Goal: Check status: Check status

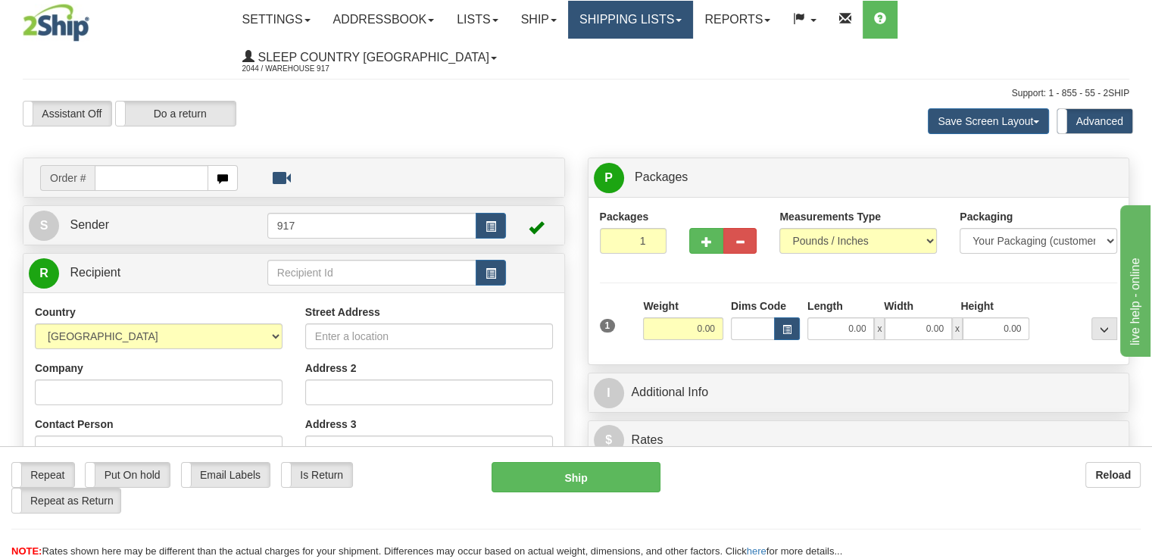
click at [688, 20] on link "Shipping lists" at bounding box center [630, 20] width 125 height 38
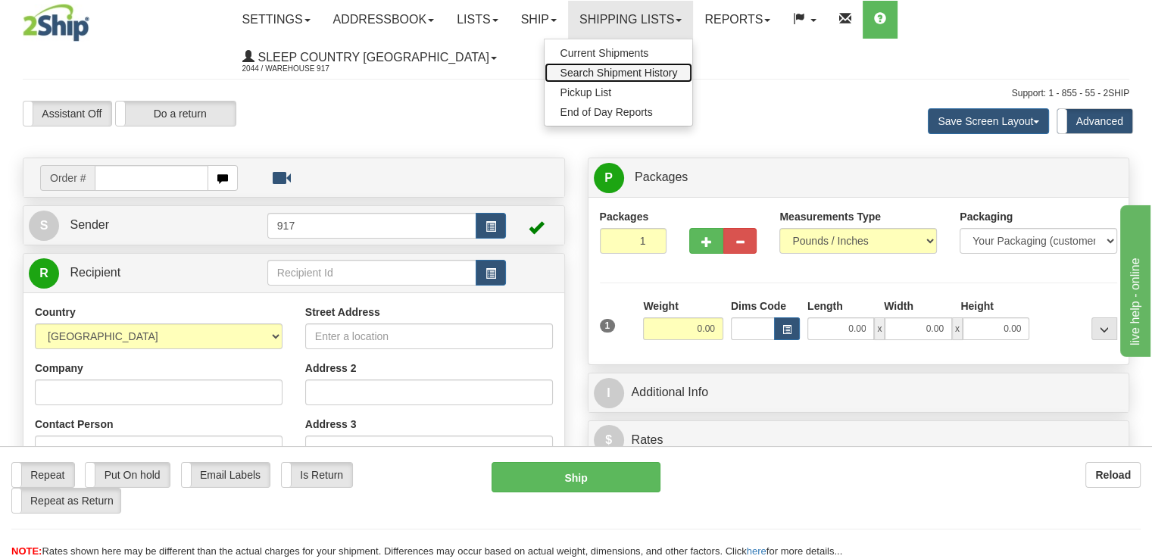
click at [647, 75] on span "Search Shipment History" at bounding box center [618, 73] width 117 height 12
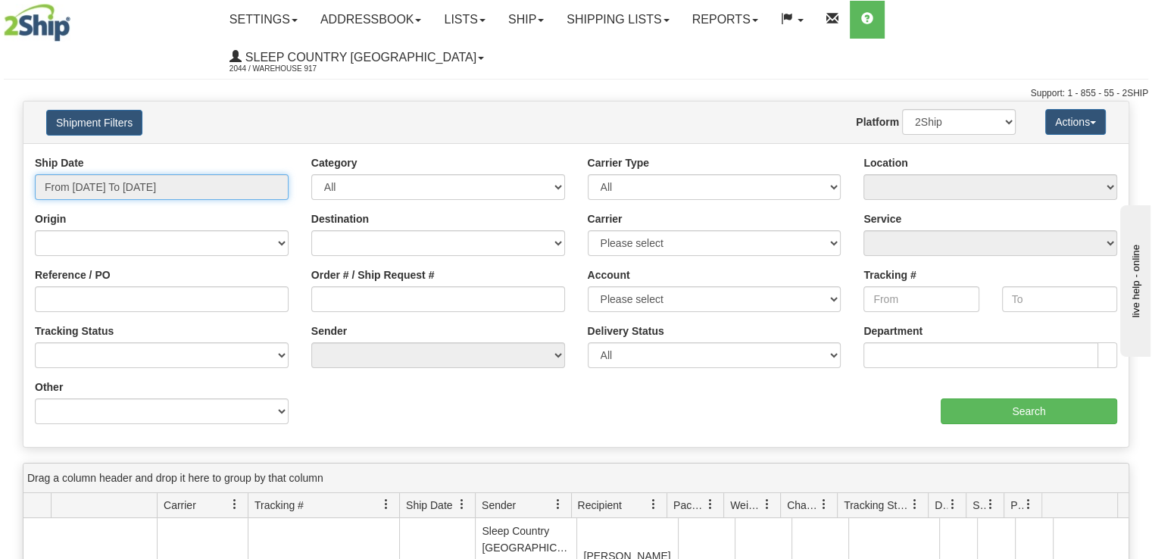
click at [218, 174] on input "From [DATE] To [DATE]" at bounding box center [162, 187] width 254 height 26
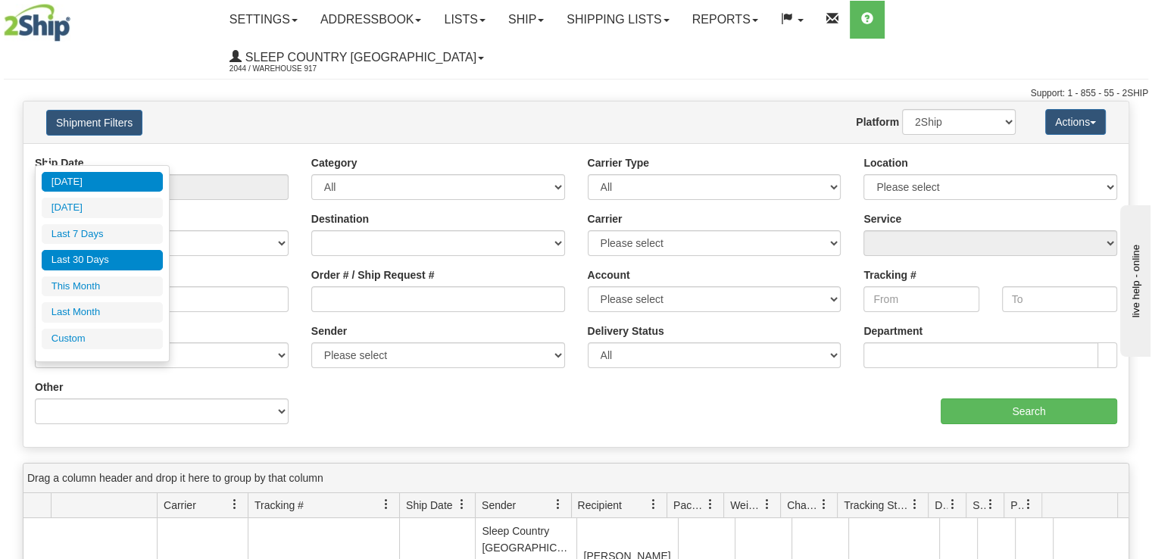
click at [92, 261] on li "Last 30 Days" at bounding box center [102, 260] width 121 height 20
type input "From [DATE] To [DATE]"
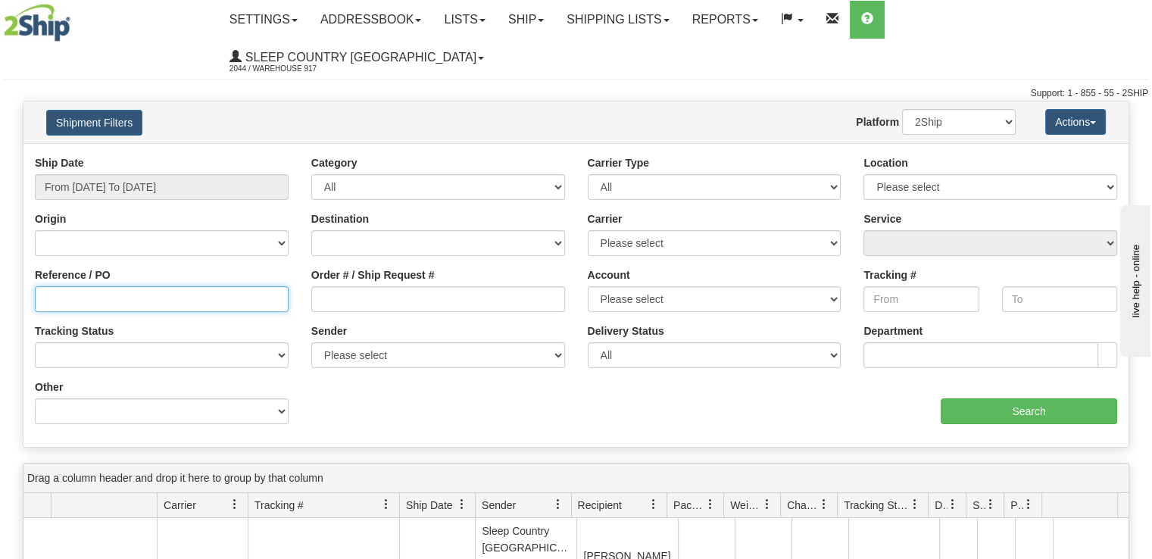
click at [101, 286] on input "Reference / PO" at bounding box center [162, 299] width 254 height 26
click at [441, 286] on input "Order # / Ship Request #" at bounding box center [438, 299] width 254 height 26
paste input "9000I117896"
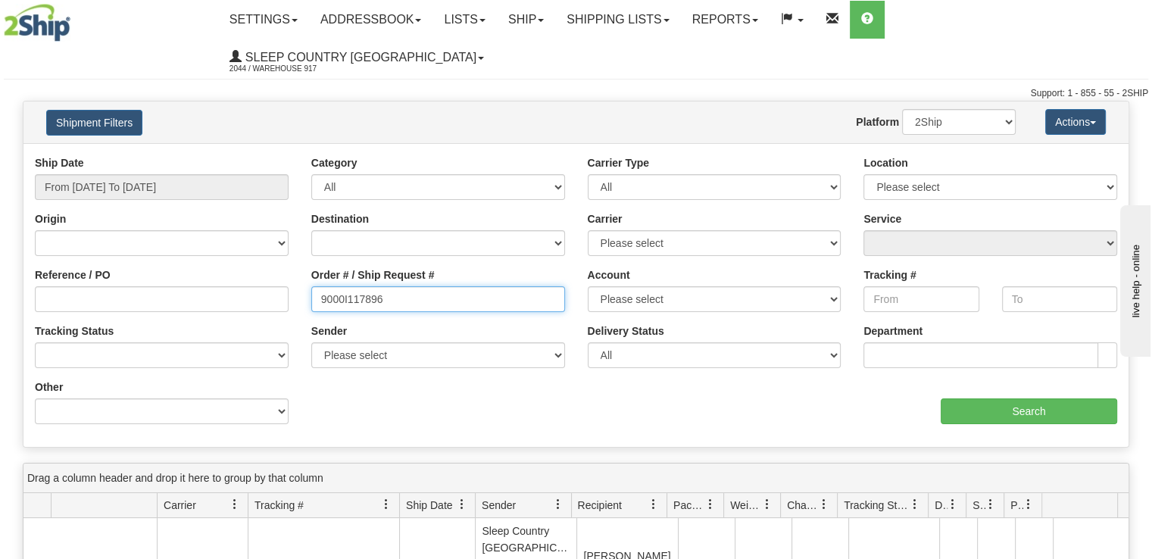
type input "9000I117896"
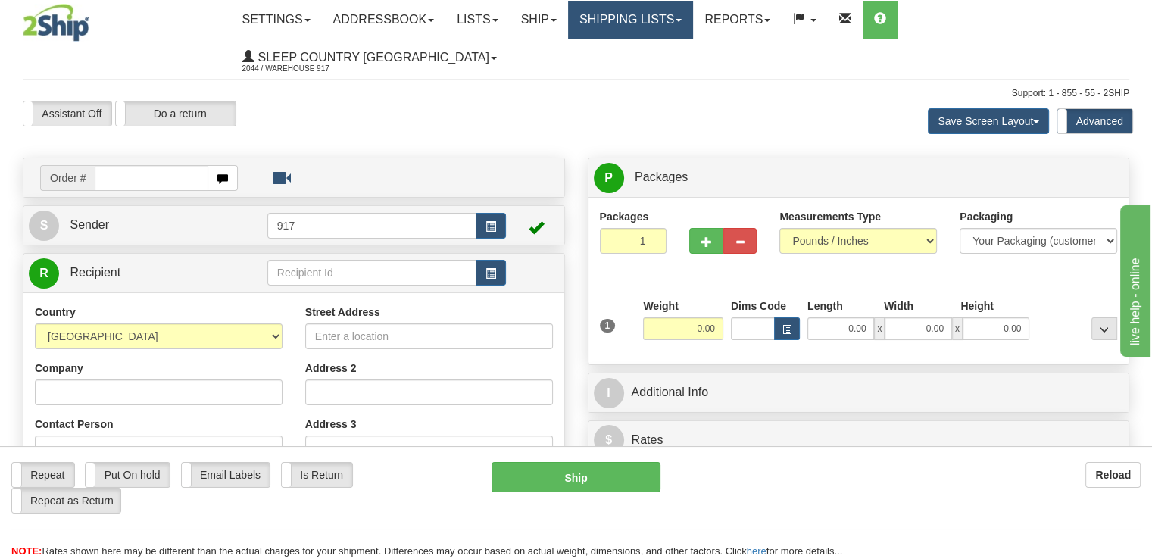
click at [665, 31] on link "Shipping lists" at bounding box center [630, 20] width 125 height 38
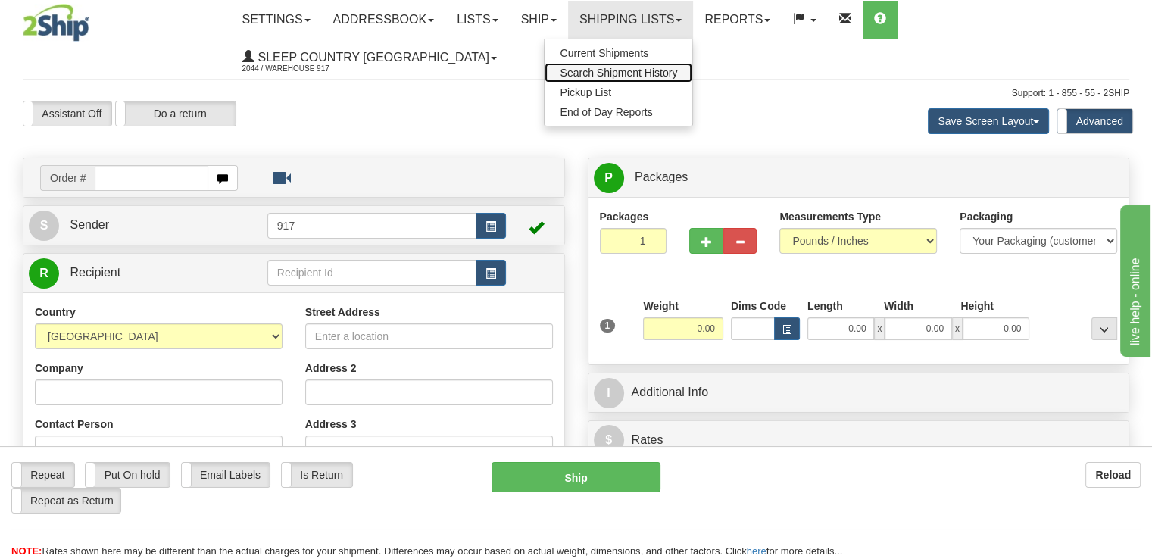
click at [668, 80] on link "Search Shipment History" at bounding box center [618, 73] width 148 height 20
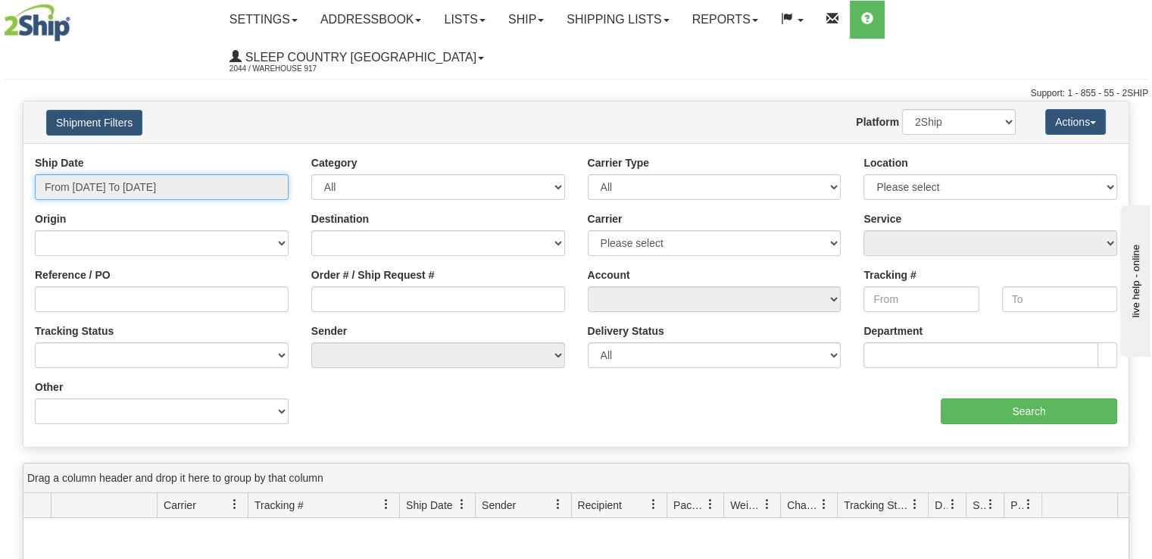
click at [224, 174] on input "From [DATE] To [DATE]" at bounding box center [162, 187] width 254 height 26
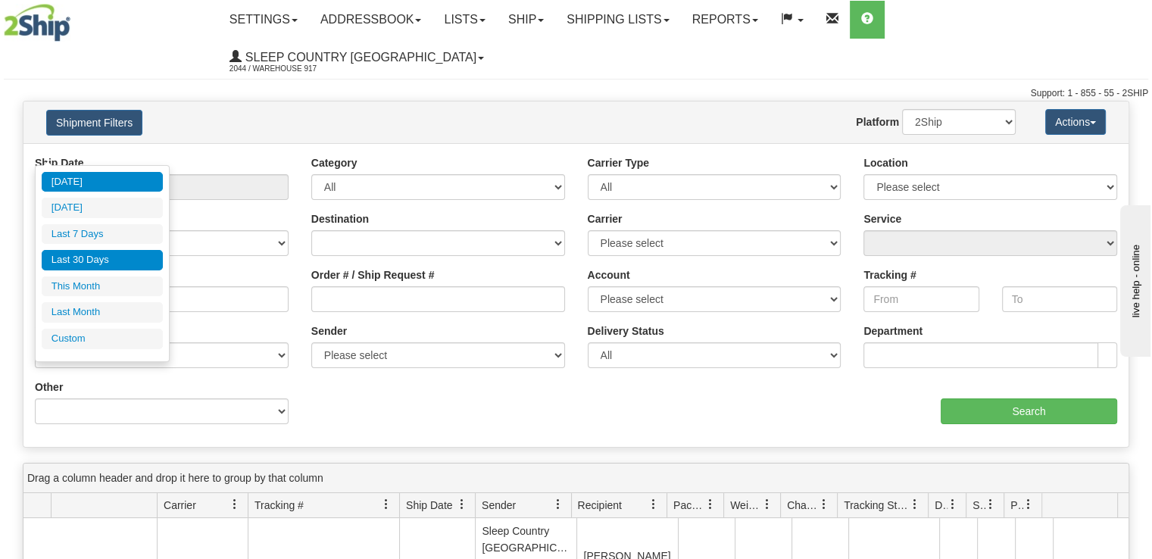
click at [134, 252] on li "Last 30 Days" at bounding box center [102, 260] width 121 height 20
type input "From [DATE] To [DATE]"
click at [207, 174] on input "From [DATE] To [DATE]" at bounding box center [162, 187] width 254 height 26
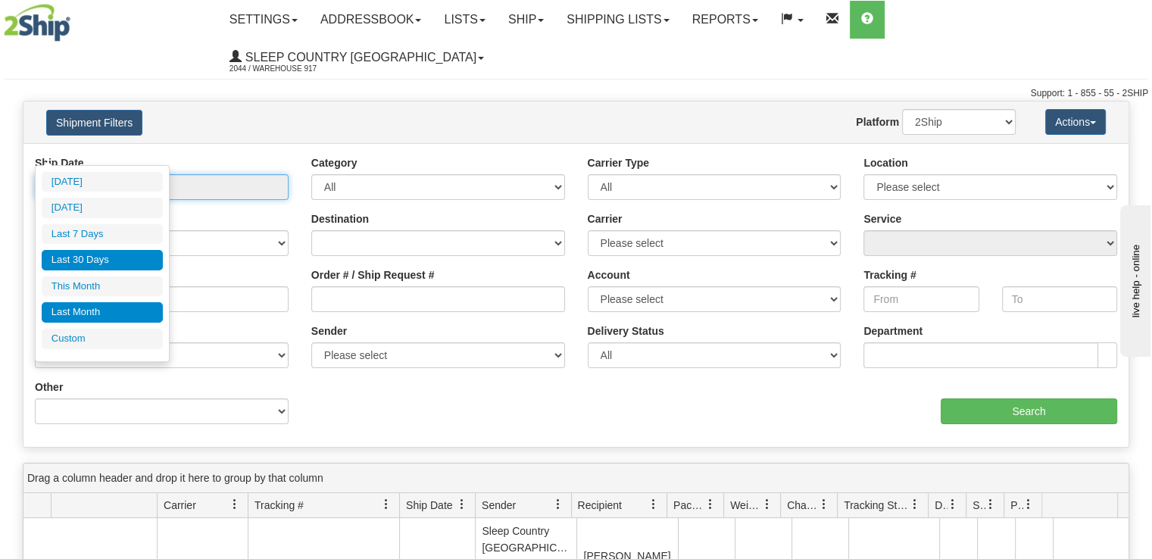
type input "[DATE]"
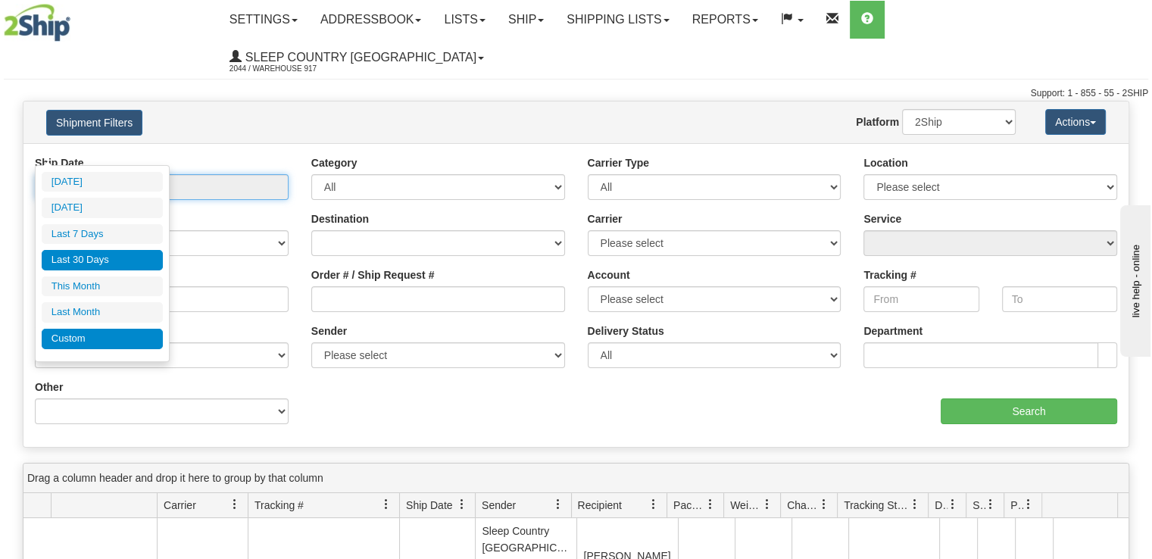
type input "[DATE]"
click at [111, 338] on li "Custom" at bounding box center [102, 339] width 121 height 20
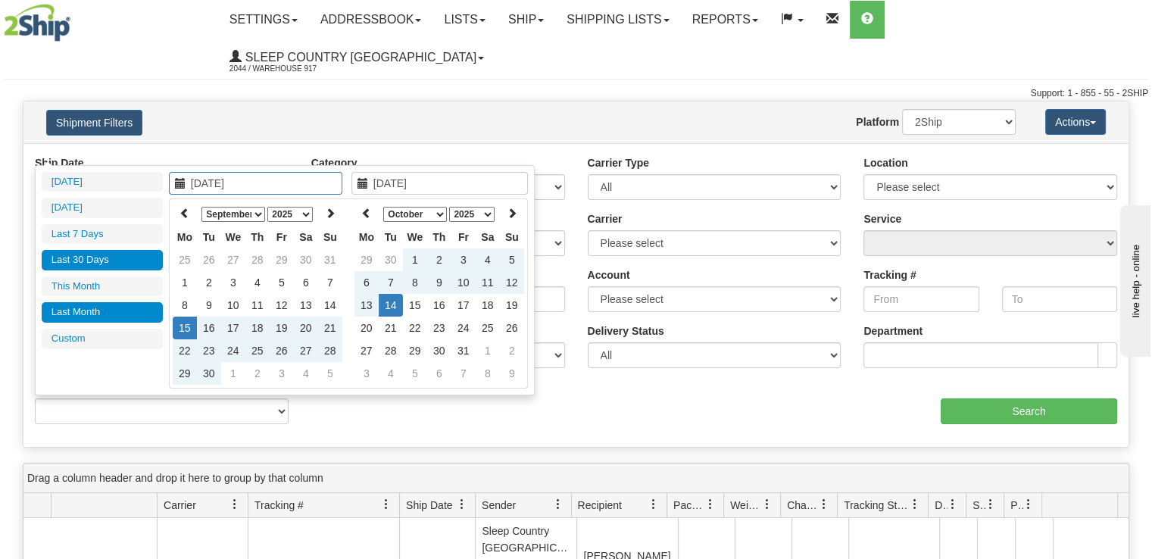
type input "[DATE]"
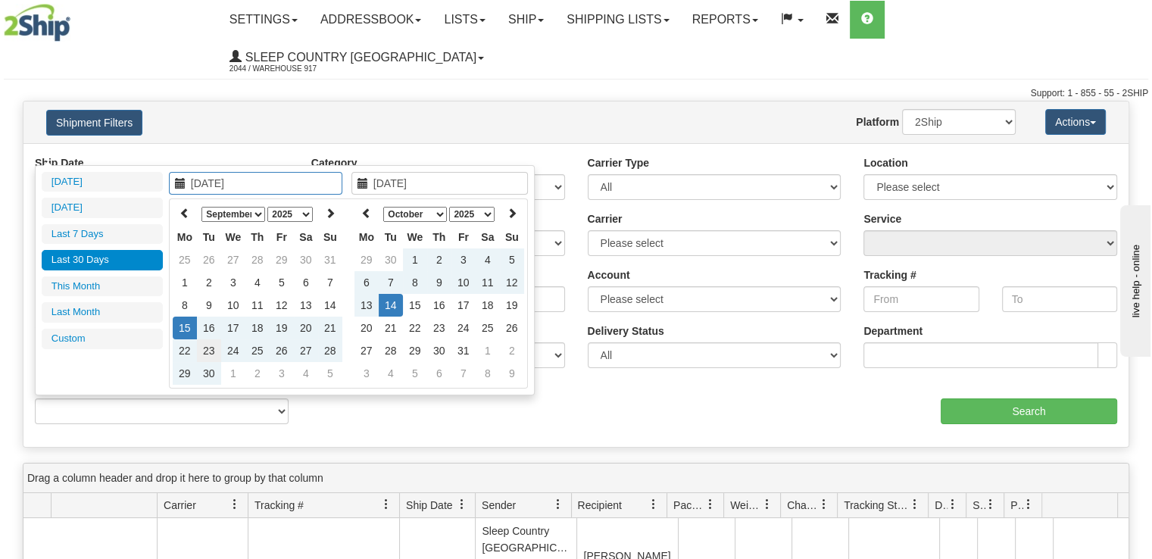
click at [207, 348] on td "23" at bounding box center [209, 350] width 24 height 23
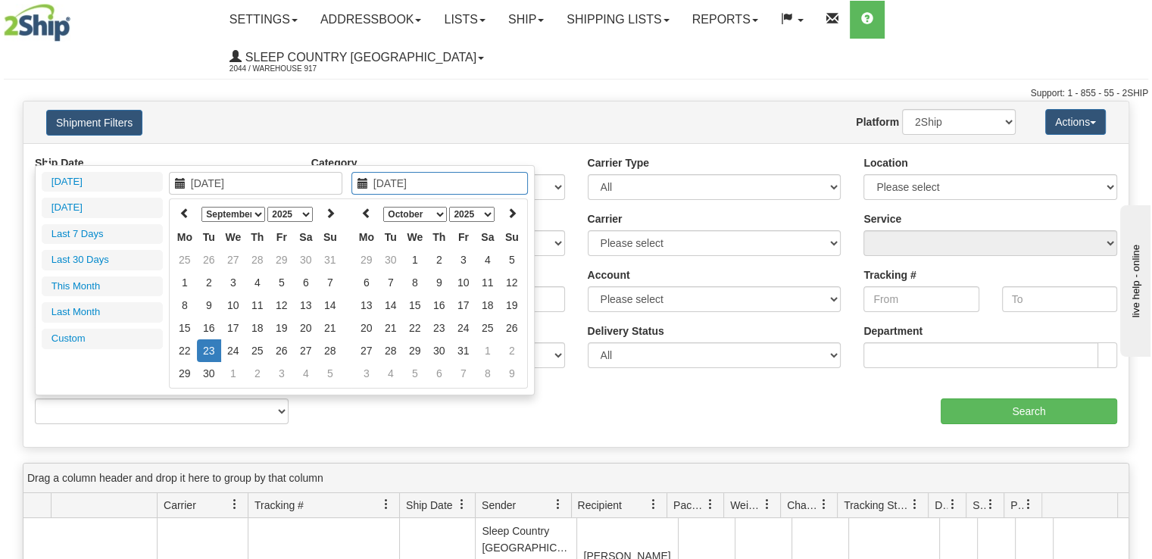
type input "[DATE]"
click at [204, 347] on td "23" at bounding box center [209, 350] width 24 height 23
type input "From [DATE] To [DATE]"
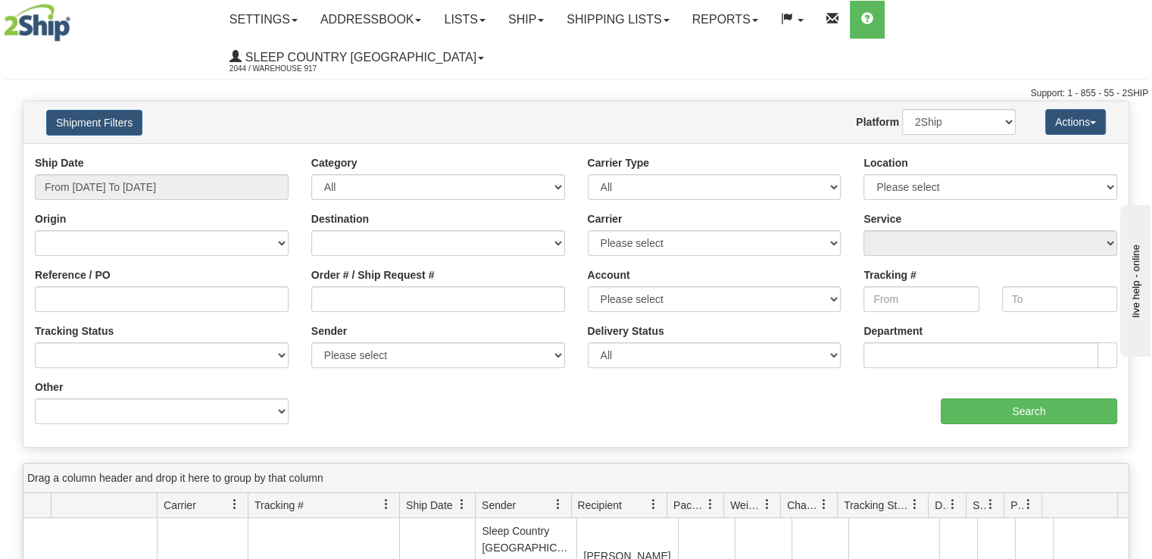
click at [204, 379] on div "Other Billing Account # Billing Type BOL # (LTL) Commodity Or Documents Consoli…" at bounding box center [162, 401] width 254 height 45
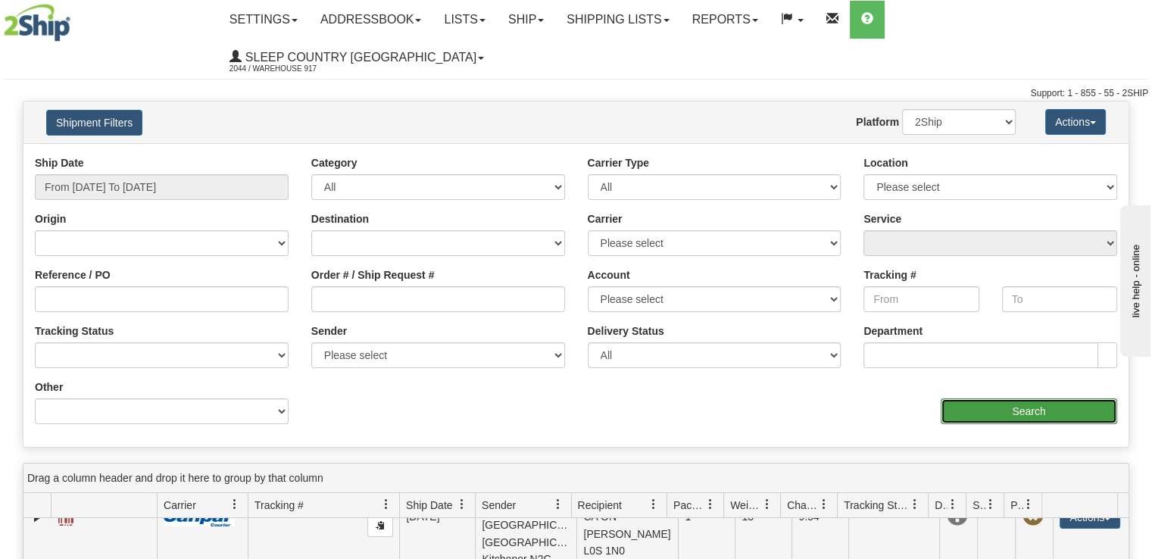
click at [994, 398] on input "Search" at bounding box center [1029, 411] width 176 height 26
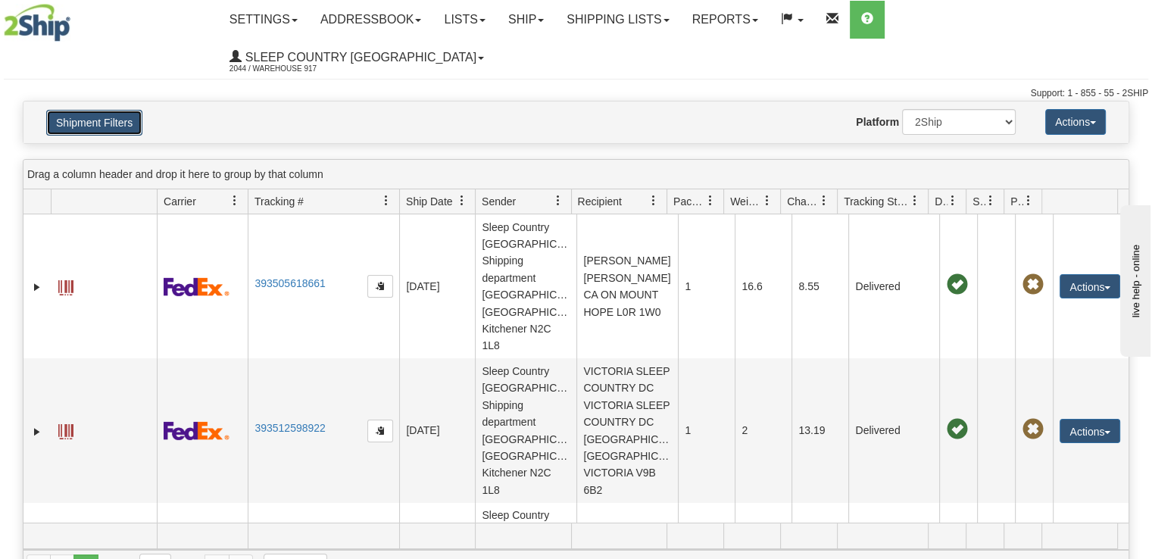
click at [89, 110] on button "Shipment Filters" at bounding box center [94, 123] width 96 height 26
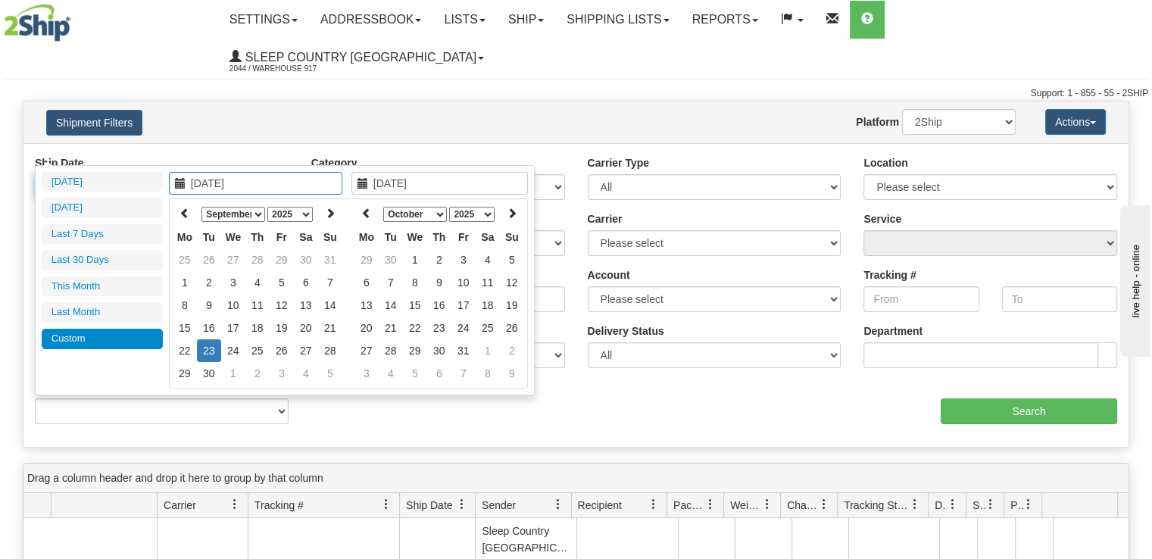
drag, startPoint x: 198, startPoint y: 142, endPoint x: 226, endPoint y: 158, distance: 31.2
click at [200, 174] on input "From [DATE] To [DATE]" at bounding box center [162, 187] width 254 height 26
type input "[DATE]"
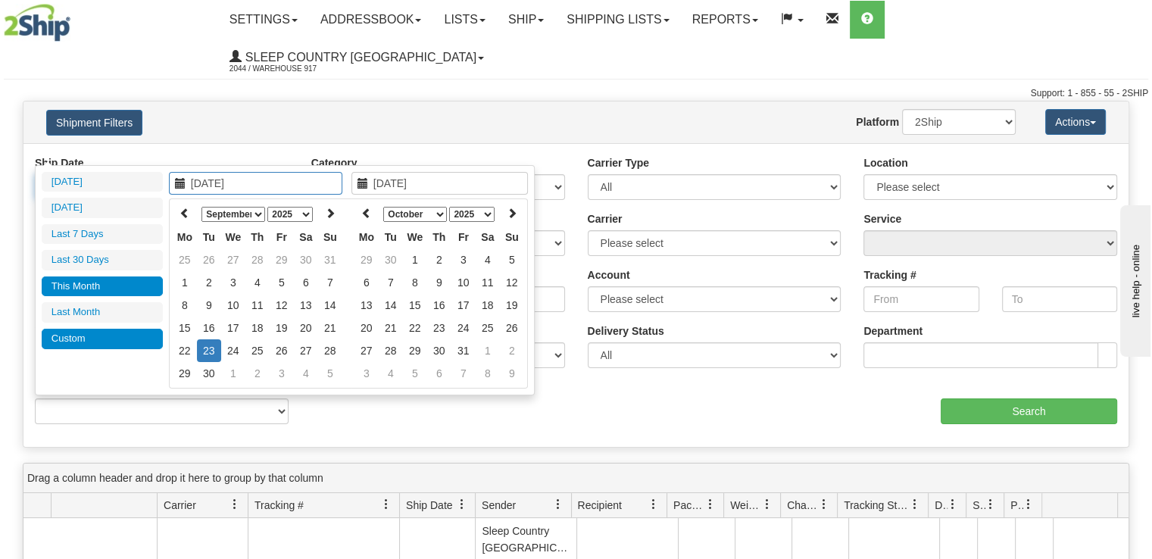
type input "[DATE]"
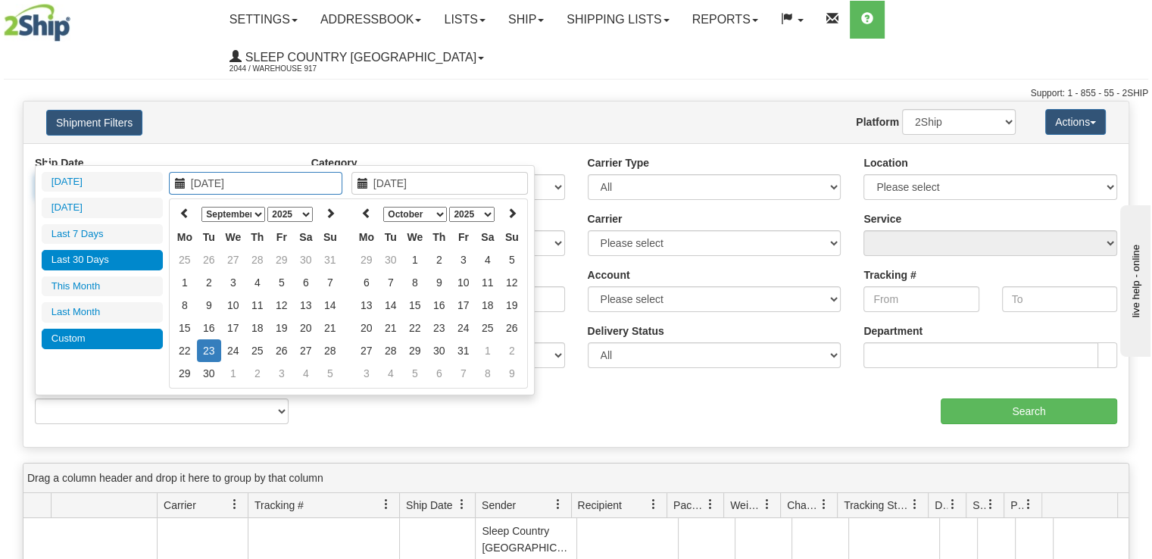
type input "[DATE]"
click at [136, 259] on li "Last 30 Days" at bounding box center [102, 260] width 121 height 20
type input "From [DATE] To [DATE]"
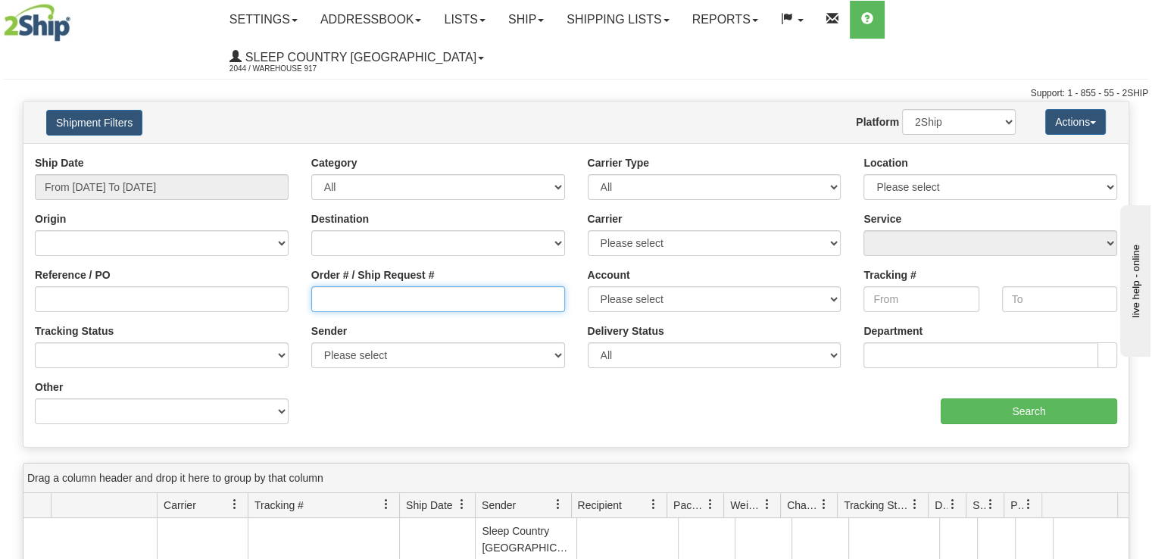
click at [377, 286] on input "Order # / Ship Request #" at bounding box center [438, 299] width 254 height 26
paste input "9002H981803"
type input "9002H981803"
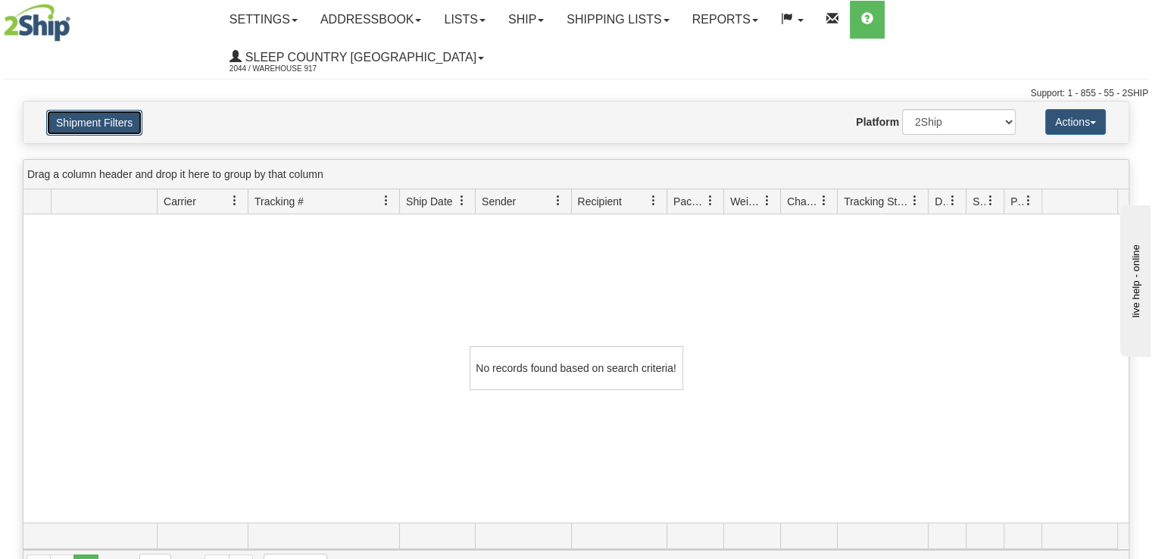
click at [117, 110] on button "Shipment Filters" at bounding box center [94, 123] width 96 height 26
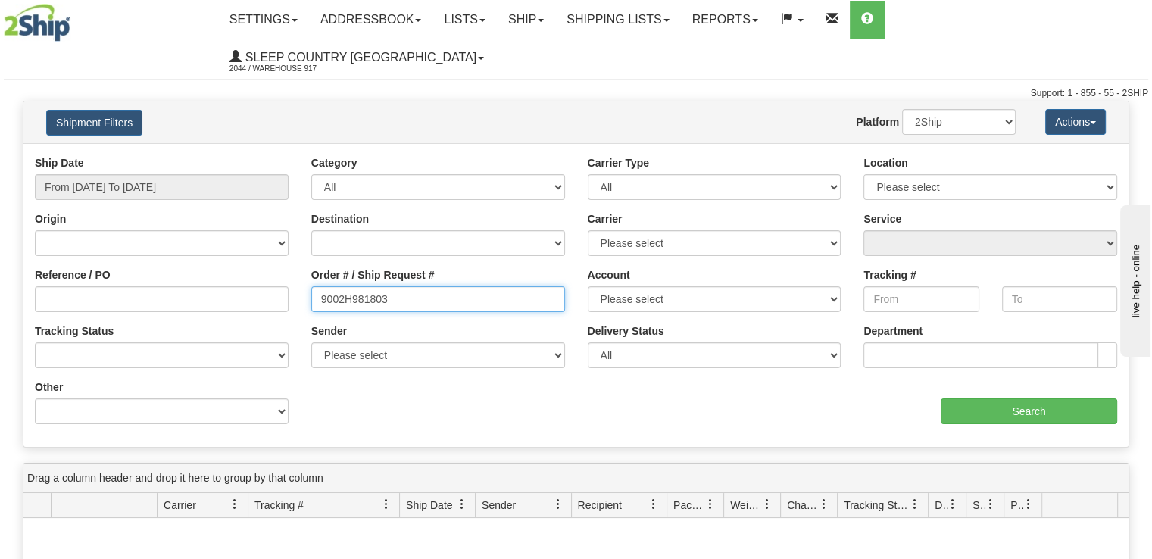
drag, startPoint x: 407, startPoint y: 262, endPoint x: 218, endPoint y: 262, distance: 188.6
click at [218, 155] on div "Reference / PO Order # / Ship Request # 9002H981803 Account Please select Purol…" at bounding box center [575, 155] width 1105 height 0
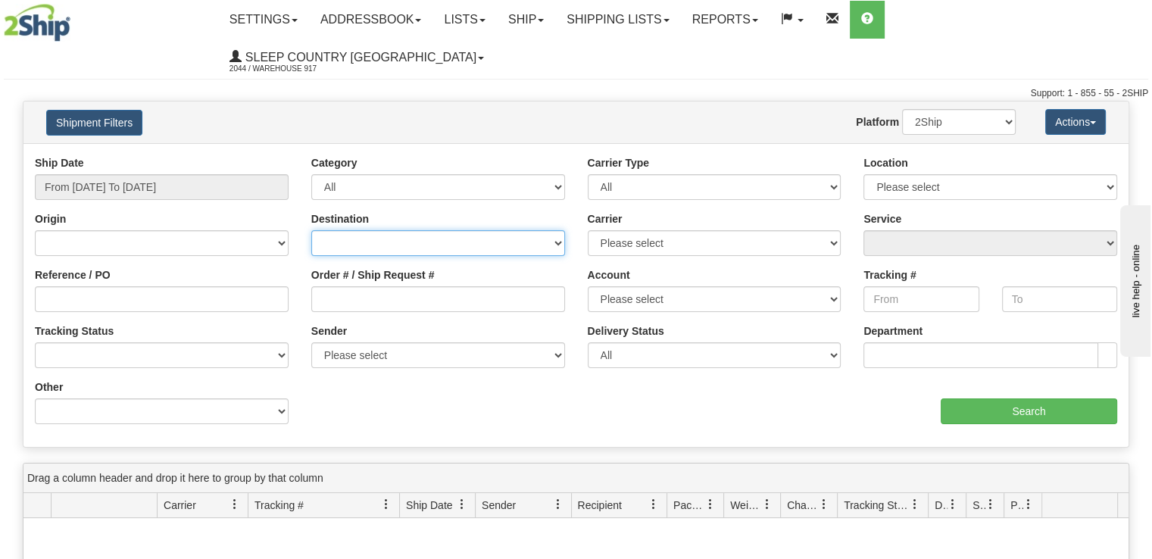
click at [522, 230] on select "[GEOGRAPHIC_DATA] [GEOGRAPHIC_DATA] [GEOGRAPHIC_DATA] [US_STATE] [GEOGRAPHIC_DA…" at bounding box center [438, 243] width 254 height 26
click at [528, 230] on select "[GEOGRAPHIC_DATA] [GEOGRAPHIC_DATA] [GEOGRAPHIC_DATA] [US_STATE] [GEOGRAPHIC_DA…" at bounding box center [438, 243] width 254 height 26
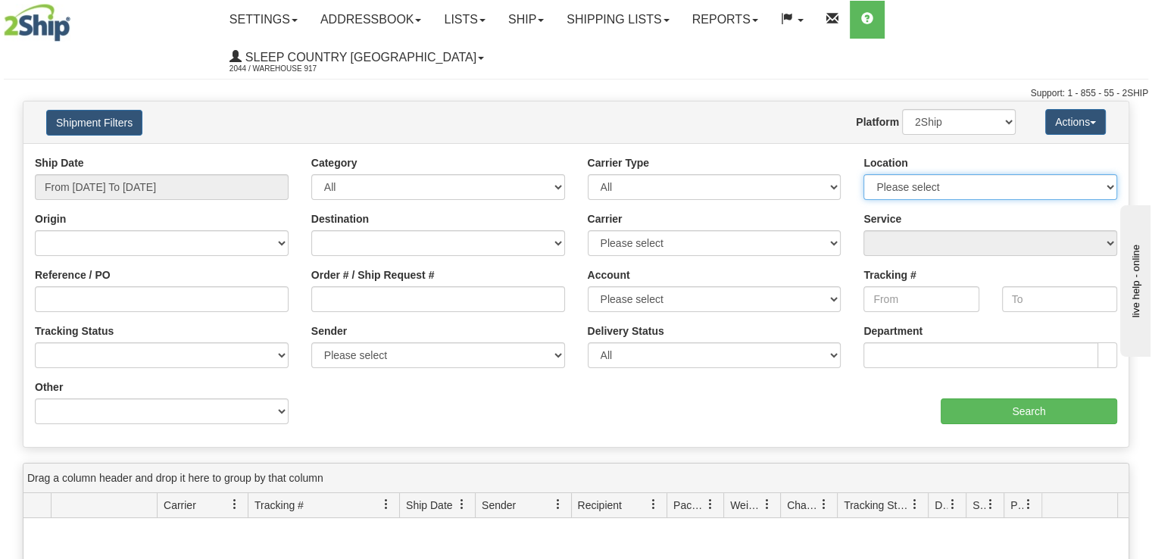
click at [970, 174] on select "Please select 917 HUSHB HUSHD" at bounding box center [990, 187] width 254 height 26
select select "7614"
click at [863, 174] on select "Please select 917 HUSHB HUSHD" at bounding box center [990, 187] width 254 height 26
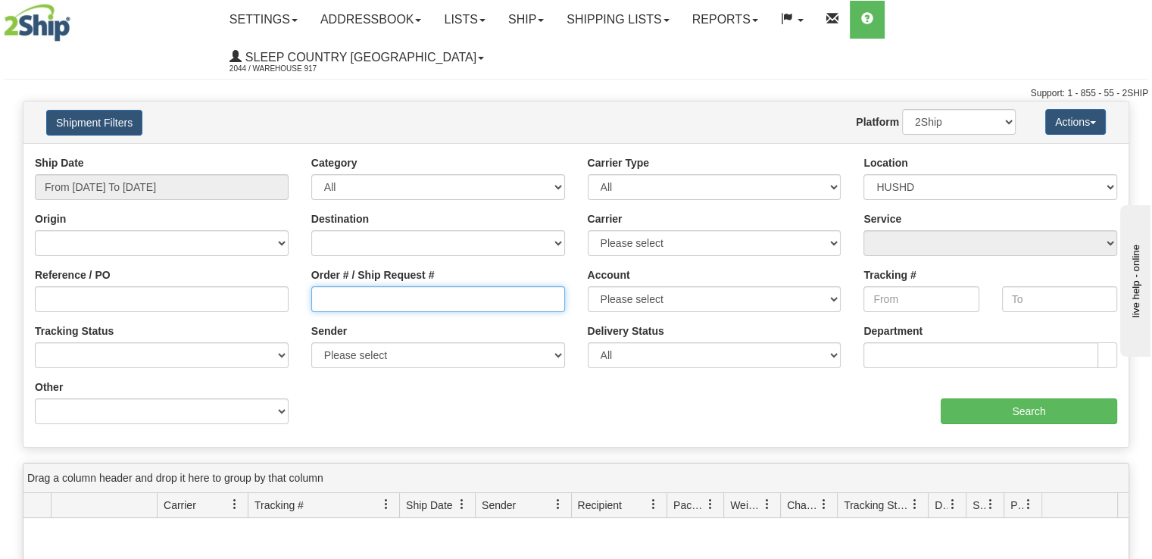
click at [345, 286] on input "Order # / Ship Request #" at bounding box center [438, 299] width 254 height 26
paste input "9002H981803"
type input "9002H981803"
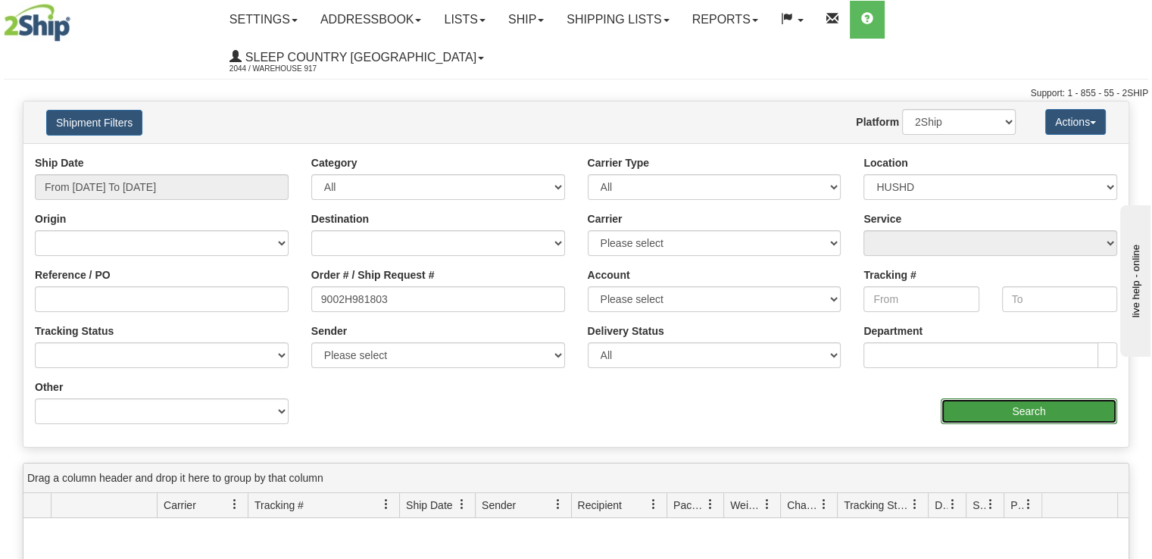
click at [1025, 398] on input "Search" at bounding box center [1029, 411] width 176 height 26
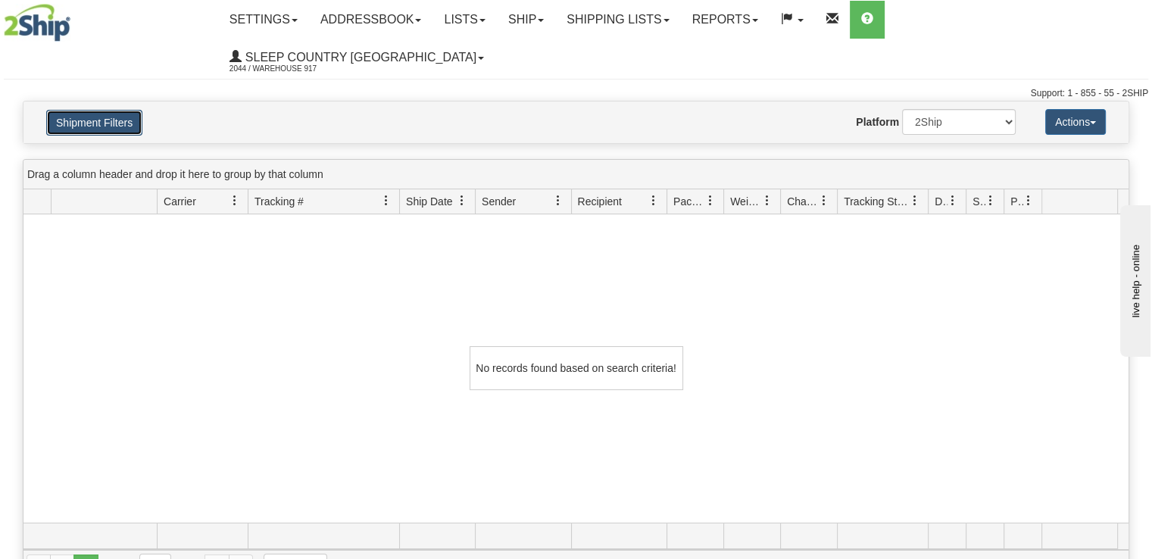
click at [100, 110] on button "Shipment Filters" at bounding box center [94, 123] width 96 height 26
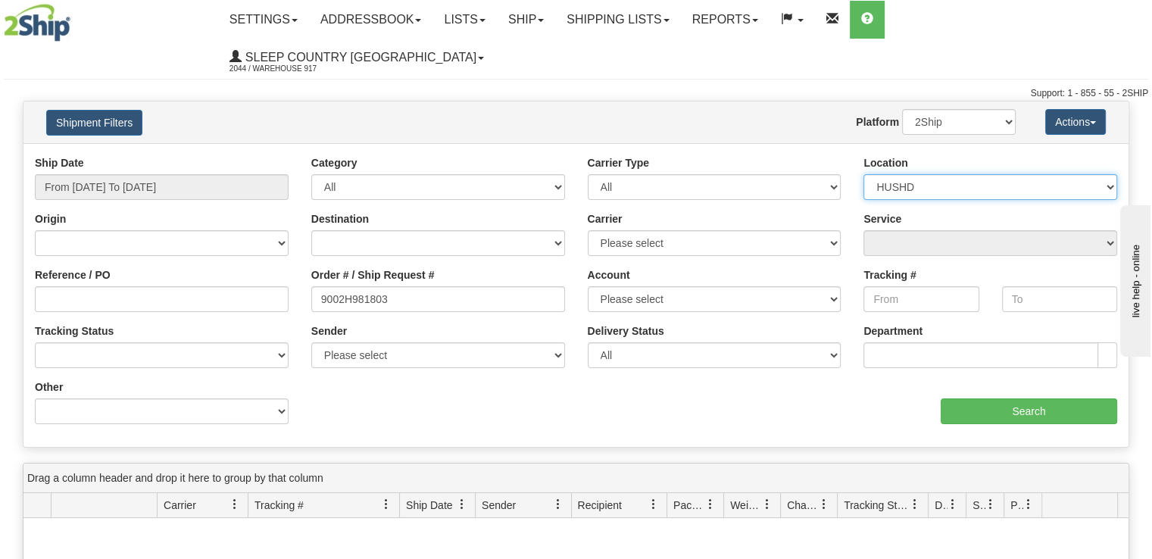
click at [969, 174] on select "Please select 917 HUSHB HUSHD" at bounding box center [990, 187] width 254 height 26
select select "7353"
click at [863, 174] on select "Please select 917 HUSHB HUSHD" at bounding box center [990, 187] width 254 height 26
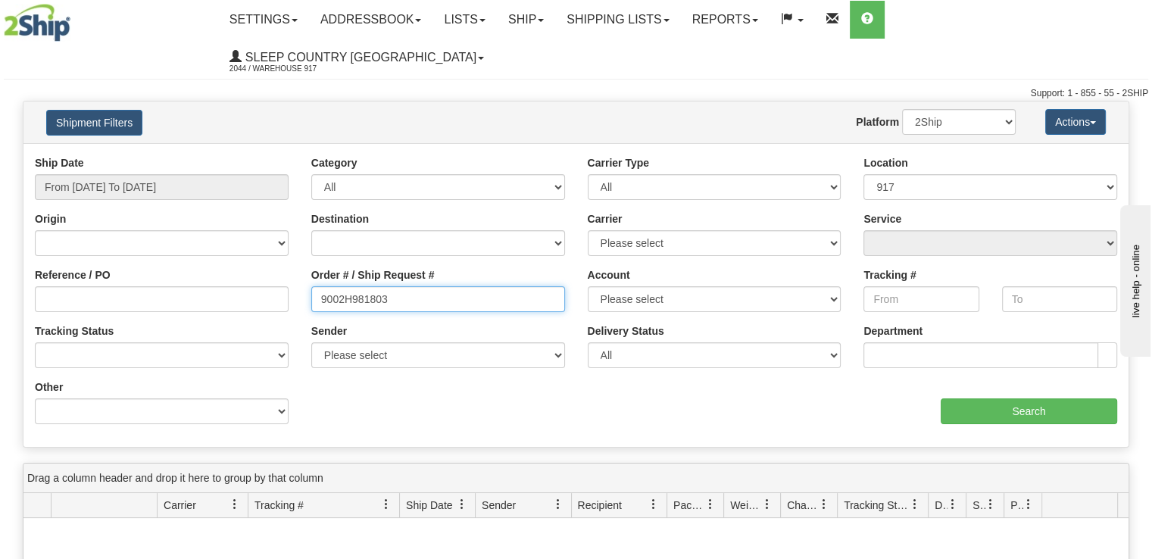
drag, startPoint x: 414, startPoint y: 264, endPoint x: 277, endPoint y: 270, distance: 137.2
click at [277, 155] on div "Reference / PO Order # / Ship Request # 9002H981803 Account Please select Purol…" at bounding box center [575, 155] width 1105 height 0
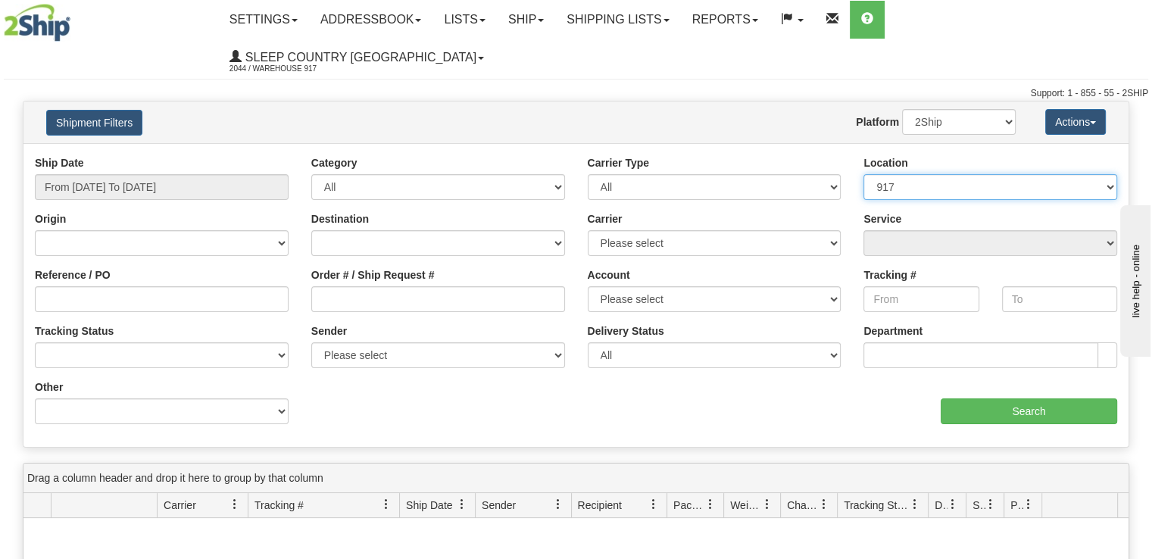
click at [945, 174] on select "Please select 917 HUSHB HUSHD" at bounding box center [990, 187] width 254 height 26
select select "7614"
click at [863, 174] on select "Please select 917 HUSHB HUSHD" at bounding box center [990, 187] width 254 height 26
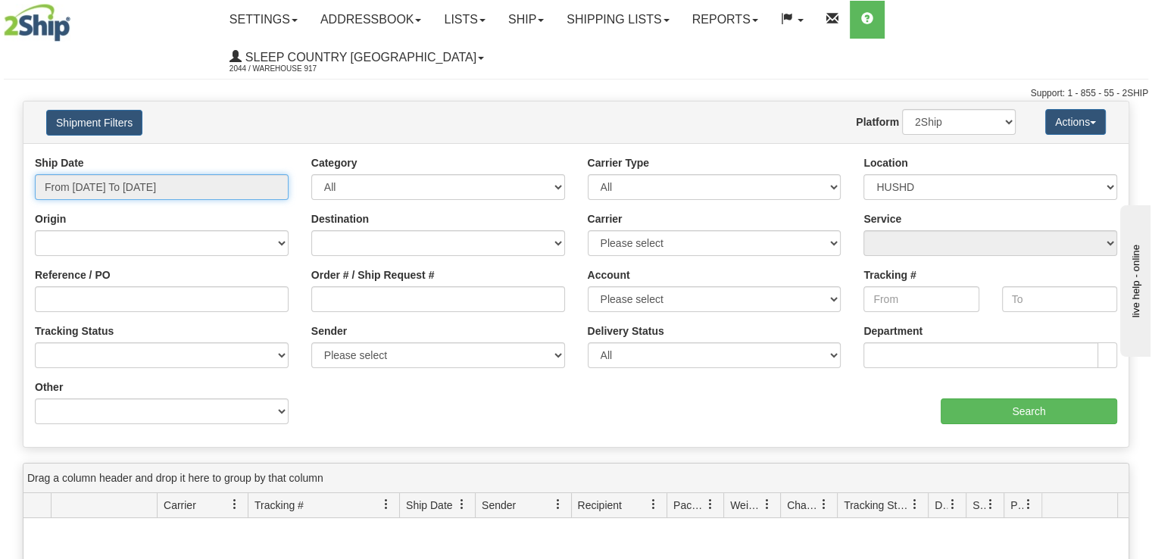
click at [183, 174] on input "From [DATE] To [DATE]" at bounding box center [162, 187] width 254 height 26
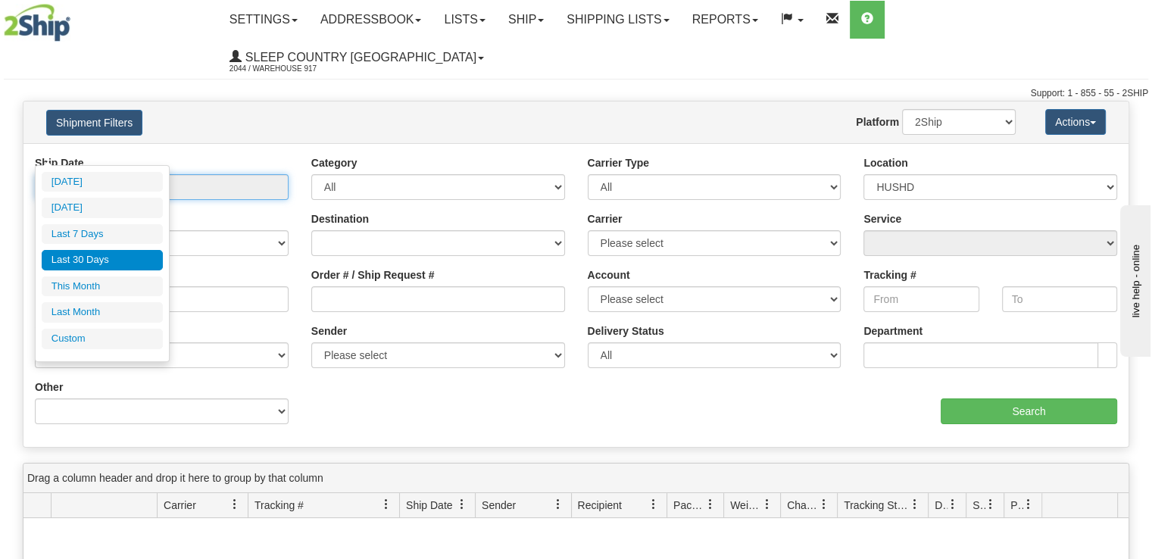
type input "[DATE]"
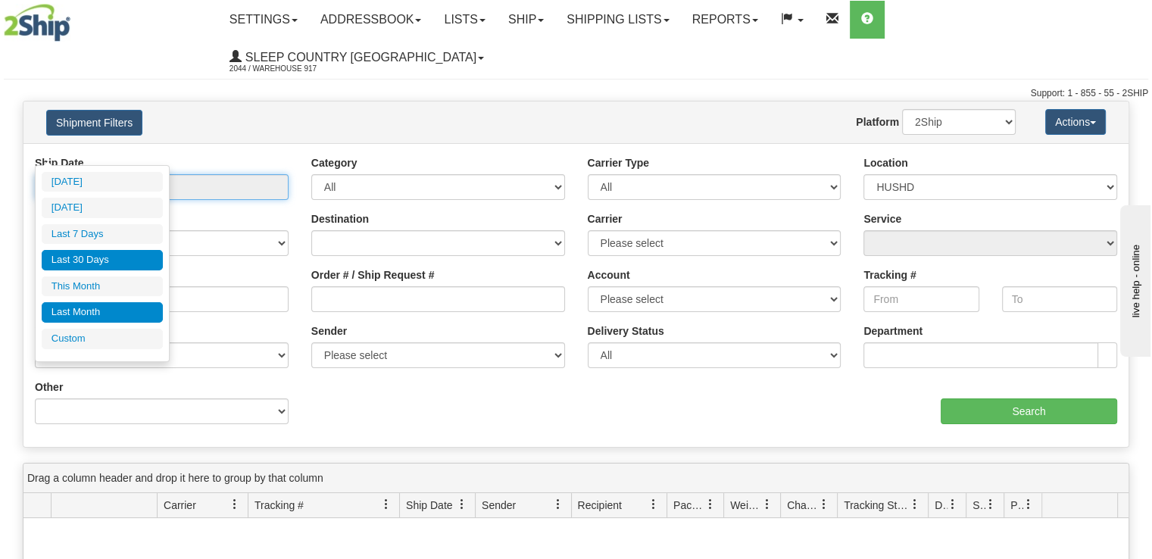
type input "[DATE]"
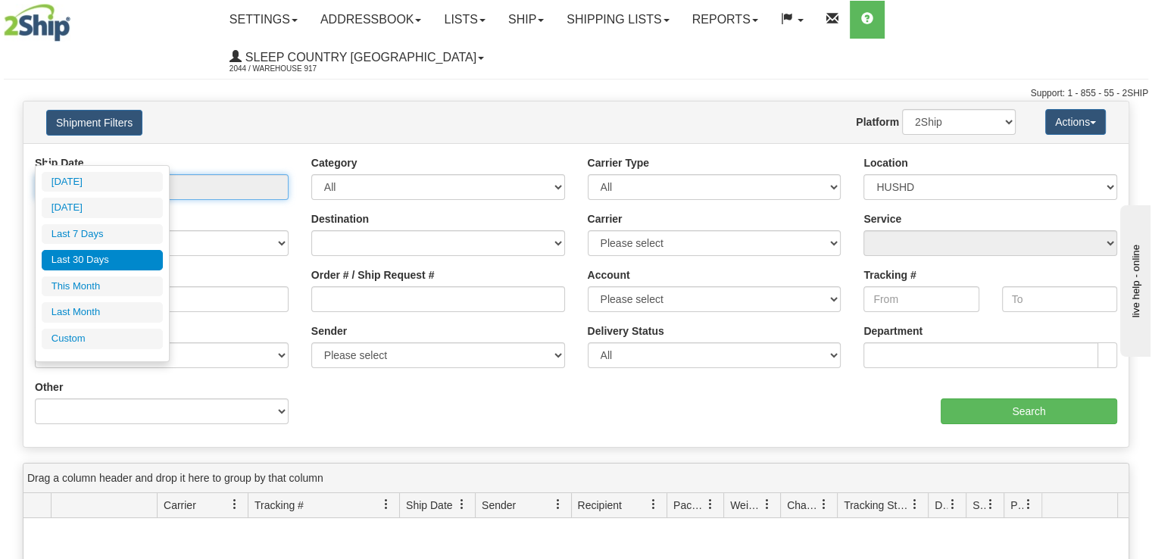
type input "[DATE]"
click at [98, 348] on div "[DATE] [DATE] Last 7 Days Last 30 Days This Month Last Month Custom Apply Cancel" at bounding box center [102, 263] width 121 height 183
click at [101, 337] on li "Custom" at bounding box center [102, 339] width 121 height 20
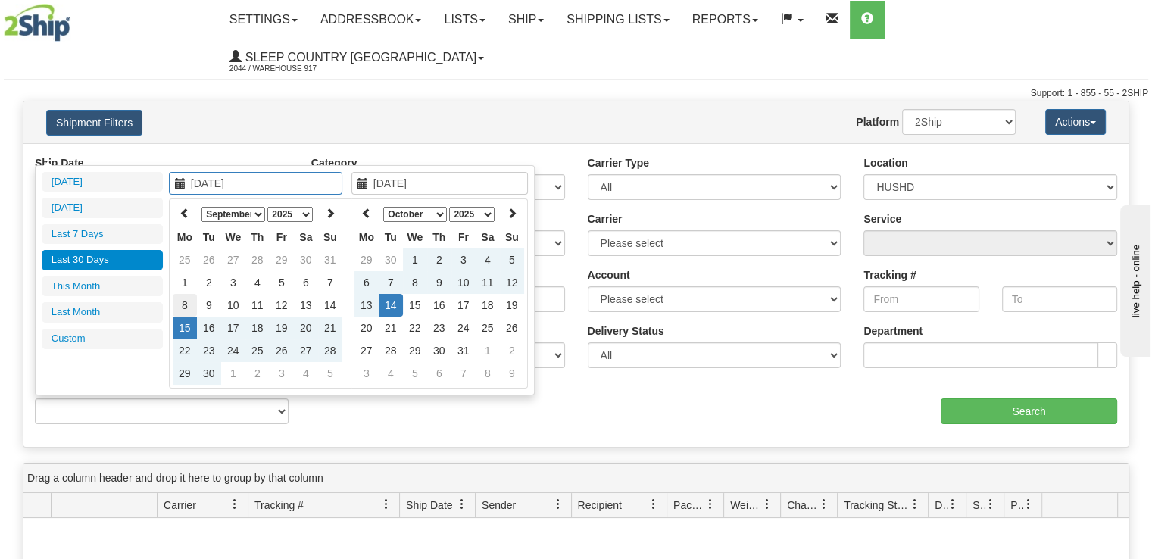
type input "[DATE]"
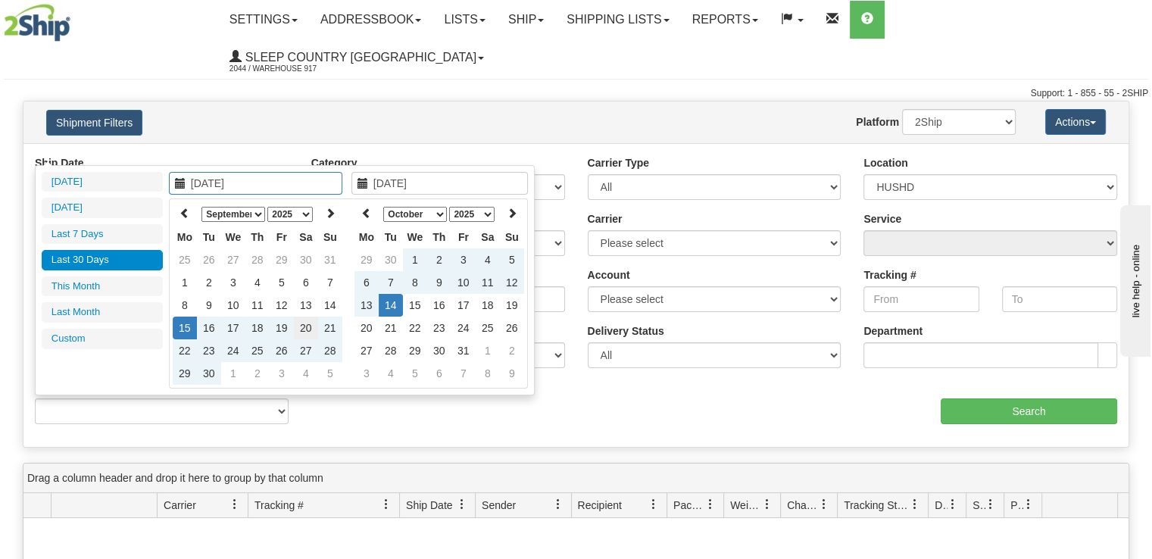
click at [302, 329] on td "20" at bounding box center [306, 328] width 24 height 23
type input "[DATE]"
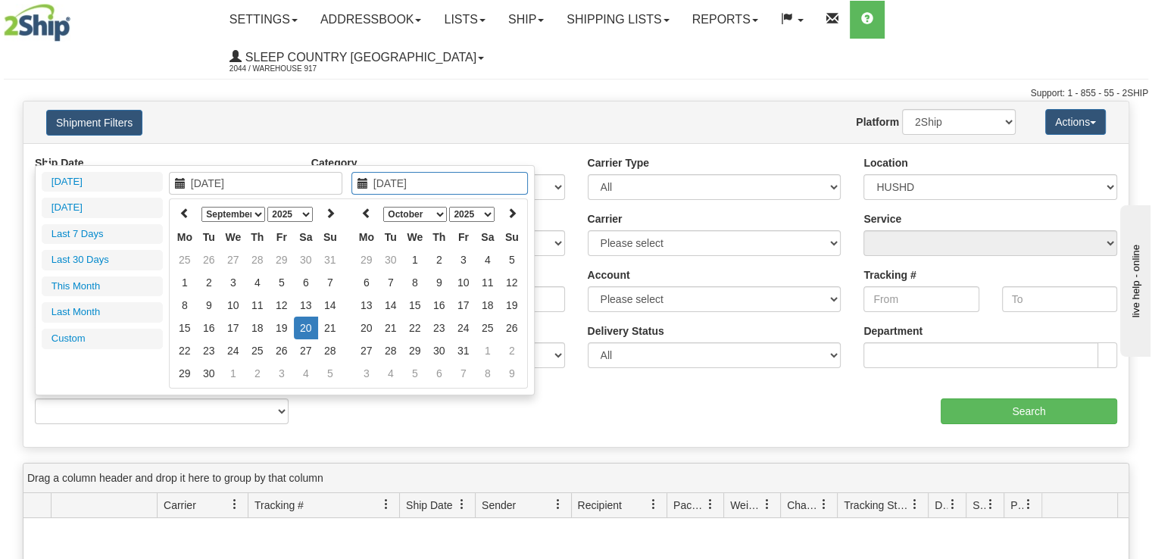
click at [305, 326] on td "20" at bounding box center [306, 328] width 24 height 23
type input "From [DATE] To [DATE]"
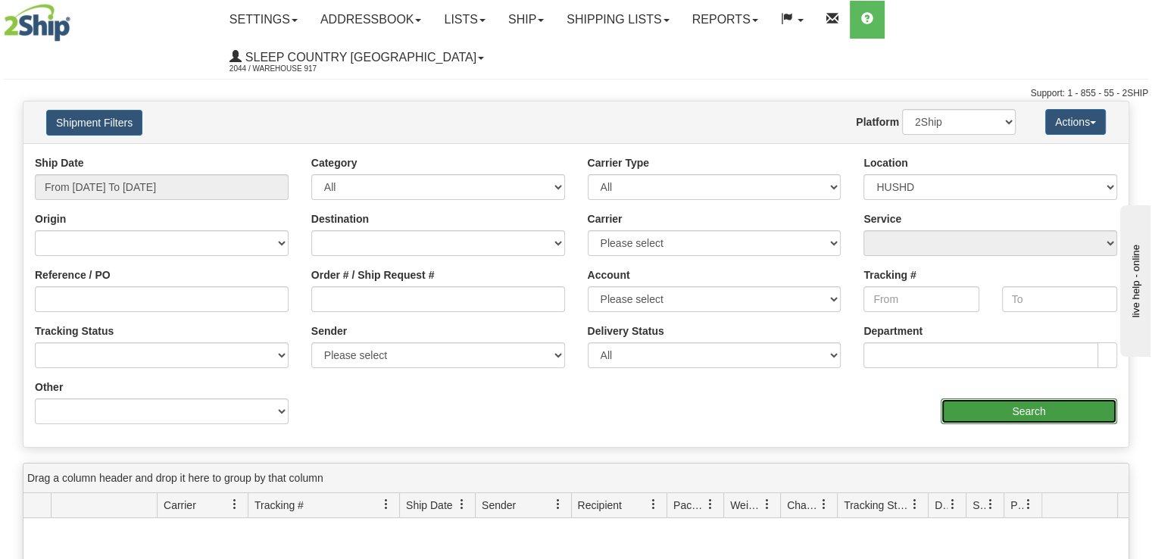
click at [976, 398] on input "Search" at bounding box center [1029, 411] width 176 height 26
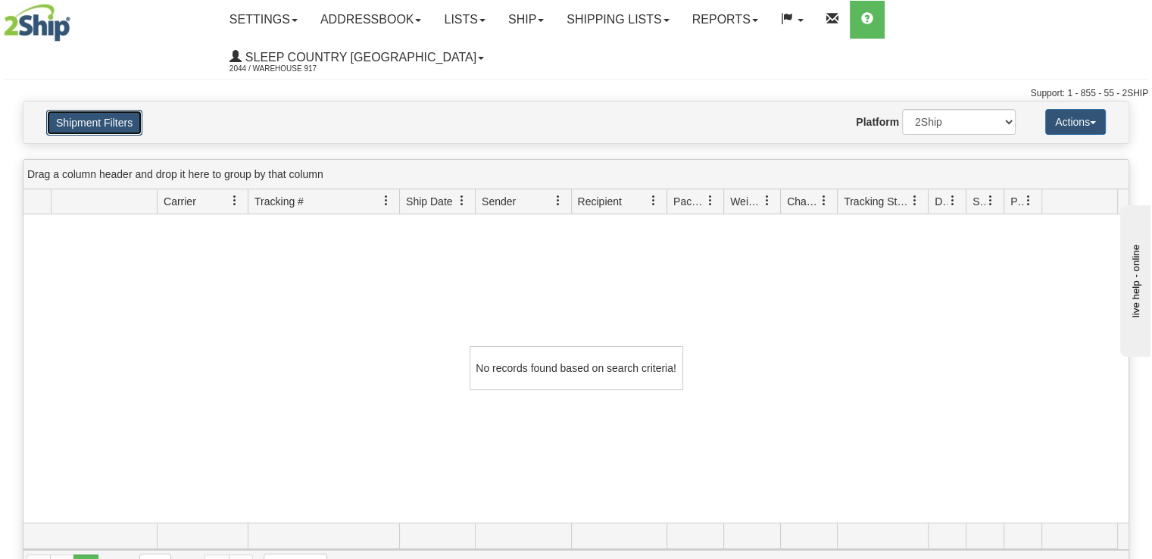
click at [105, 110] on button "Shipment Filters" at bounding box center [94, 123] width 96 height 26
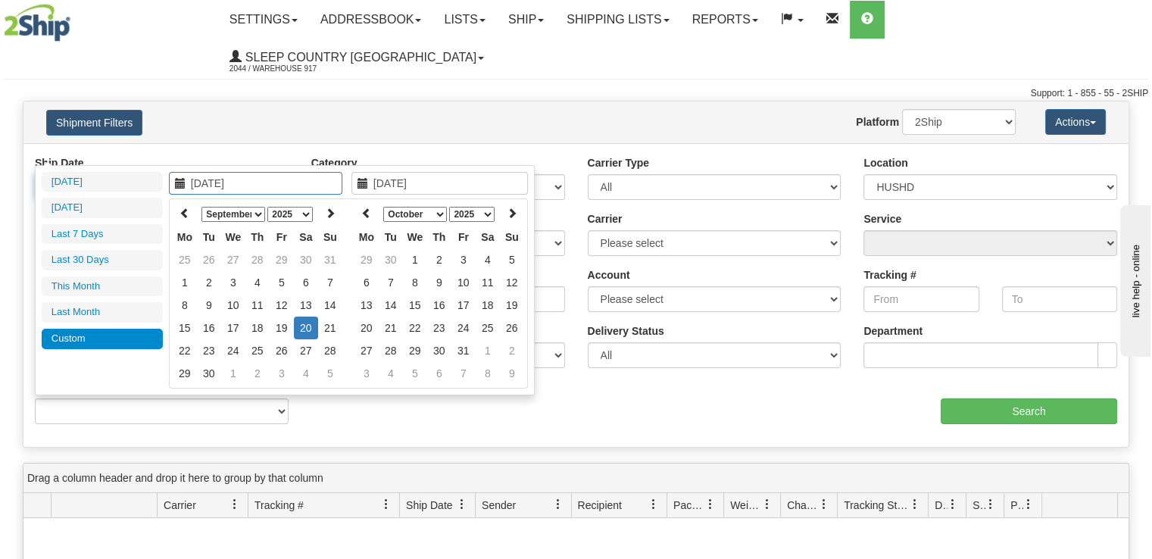
click at [195, 174] on input "From [DATE] To [DATE]" at bounding box center [162, 187] width 254 height 26
type input "[DATE]"
click at [199, 370] on td "30" at bounding box center [209, 373] width 24 height 23
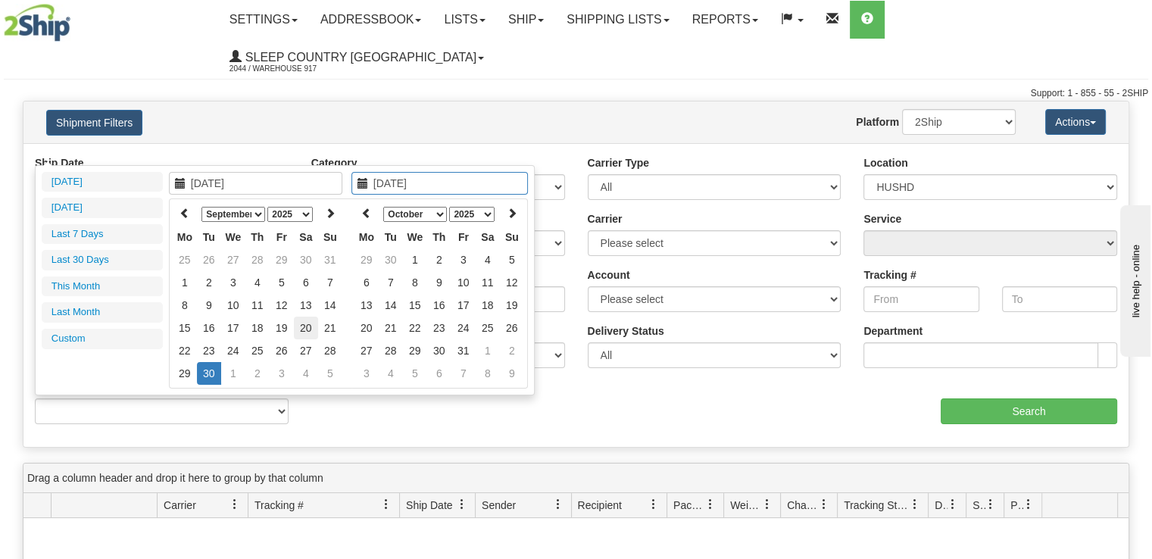
type input "[DATE]"
click at [303, 320] on td "20" at bounding box center [306, 328] width 24 height 23
type input "[DATE]"
click at [357, 205] on th at bounding box center [366, 213] width 24 height 23
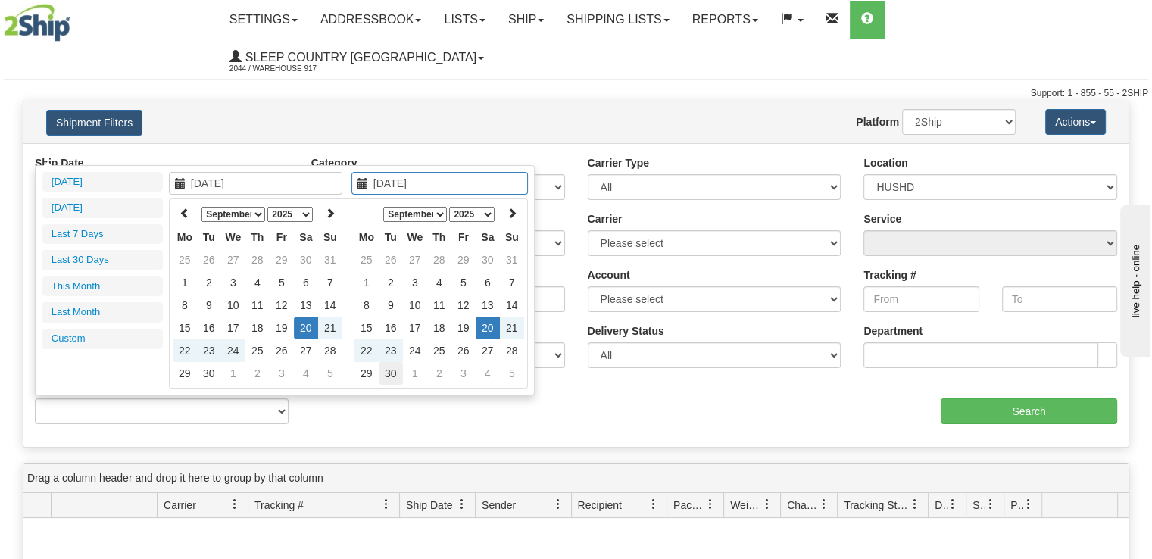
type input "[DATE]"
click at [391, 370] on td "30" at bounding box center [391, 373] width 24 height 23
type input "From [DATE] To [DATE]"
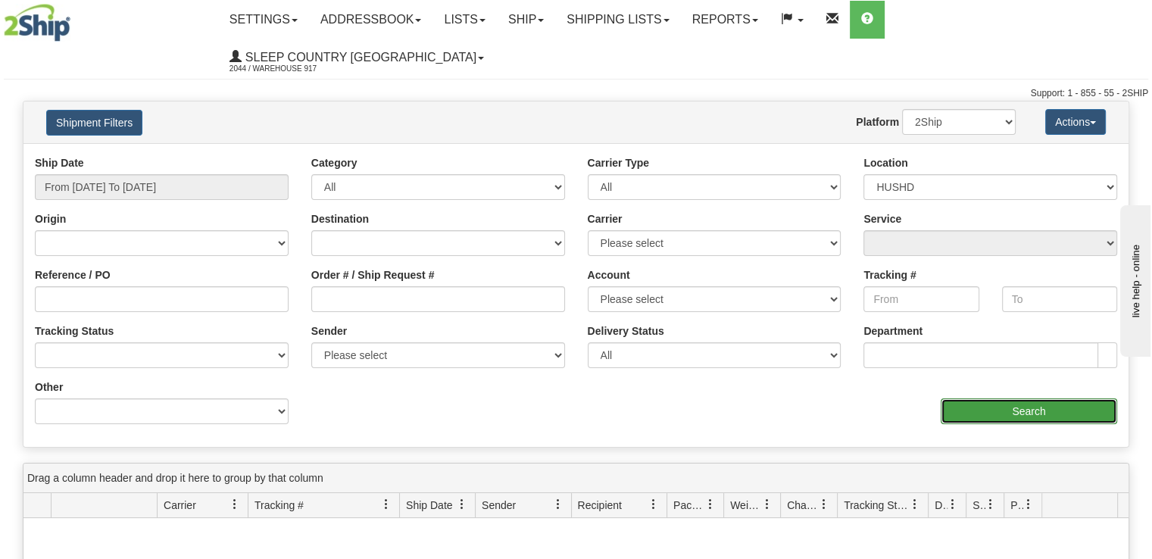
click at [972, 398] on input "Search" at bounding box center [1029, 411] width 176 height 26
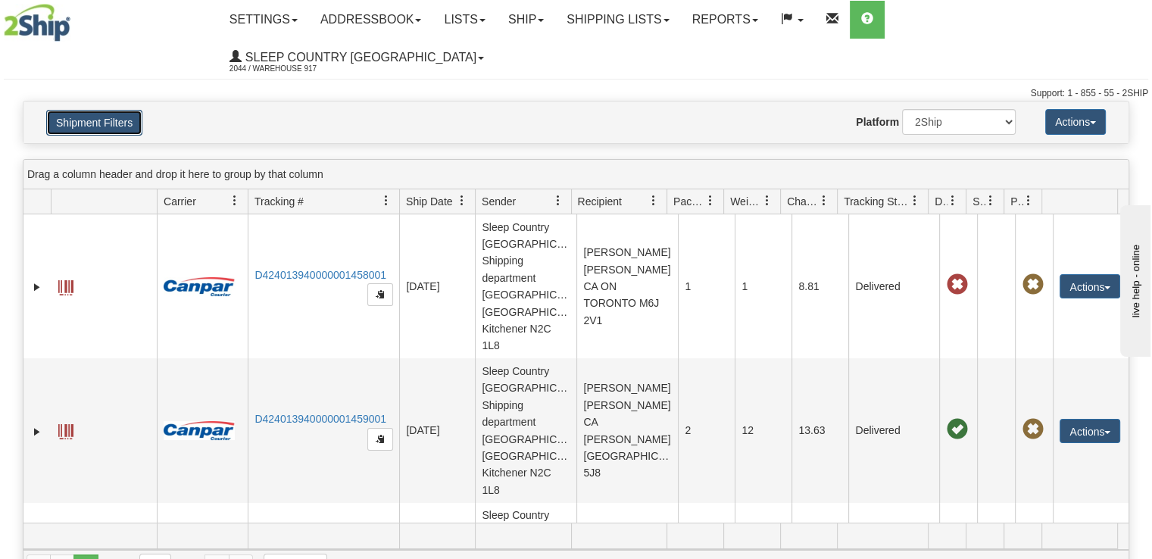
click at [115, 110] on button "Shipment Filters" at bounding box center [94, 123] width 96 height 26
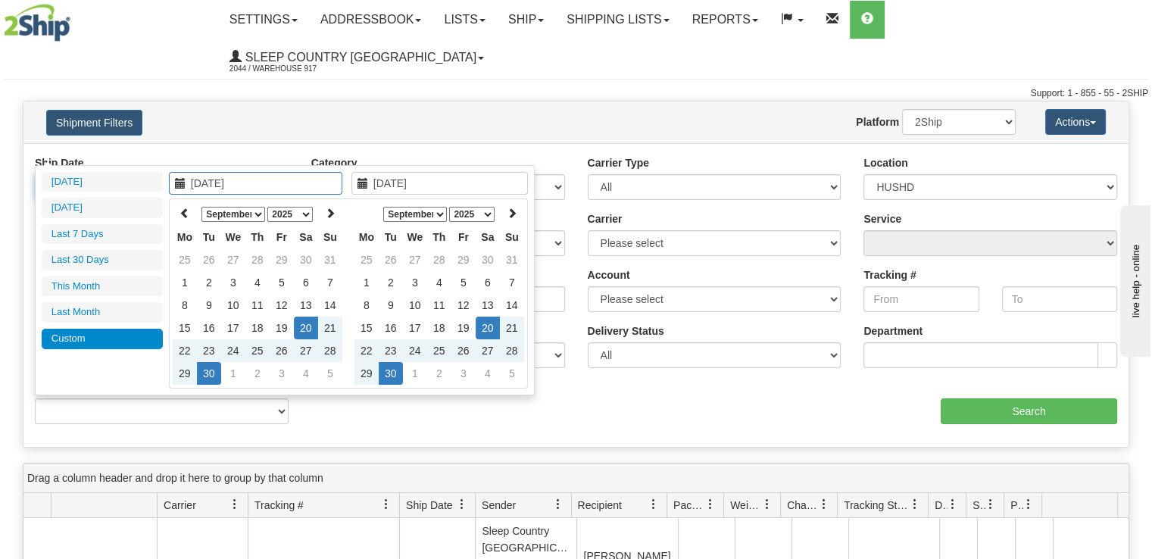
click at [206, 174] on input "From [DATE] To [DATE]" at bounding box center [162, 187] width 254 height 26
type input "[DATE]"
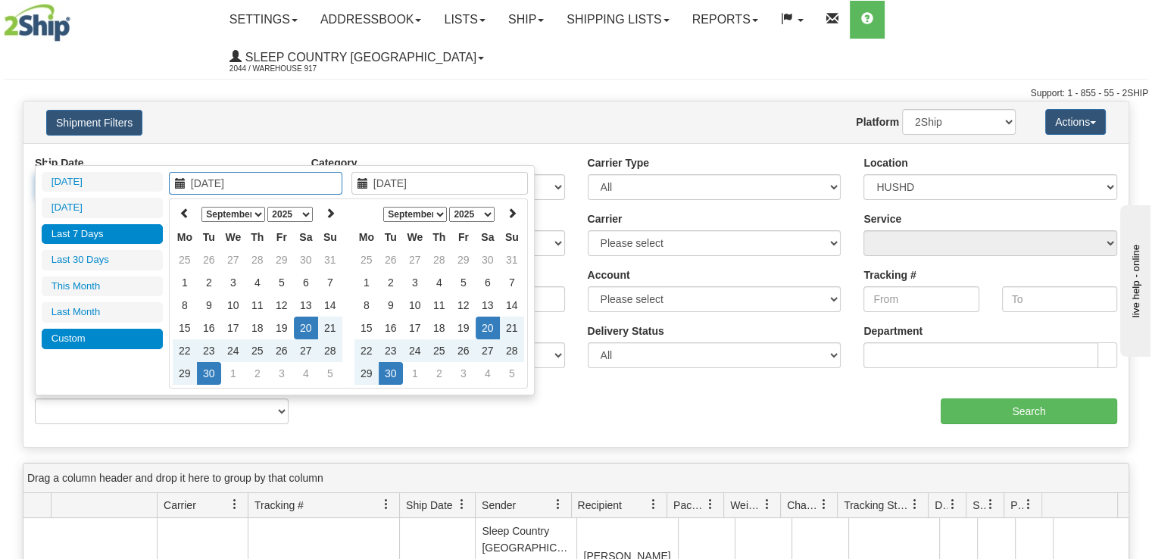
type input "[DATE]"
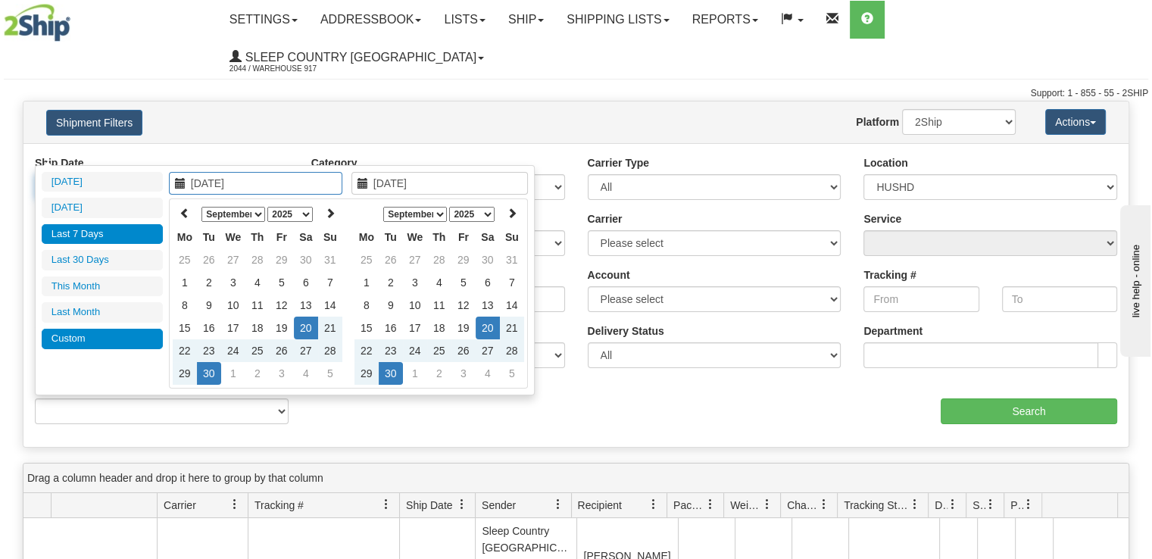
type input "[DATE]"
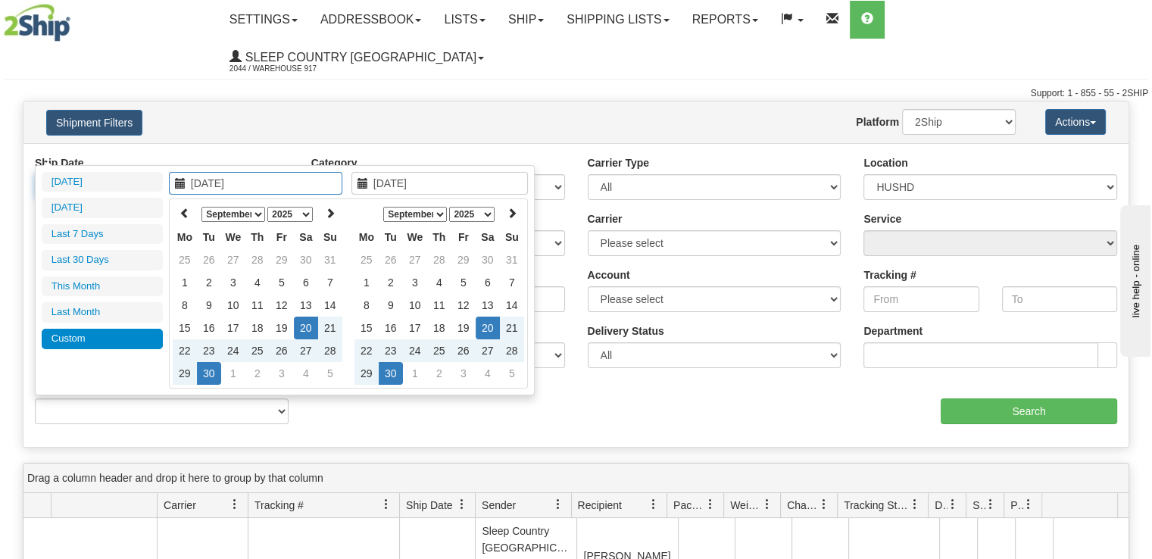
type input "[DATE]"
click at [107, 254] on li "Last 30 Days" at bounding box center [102, 260] width 121 height 20
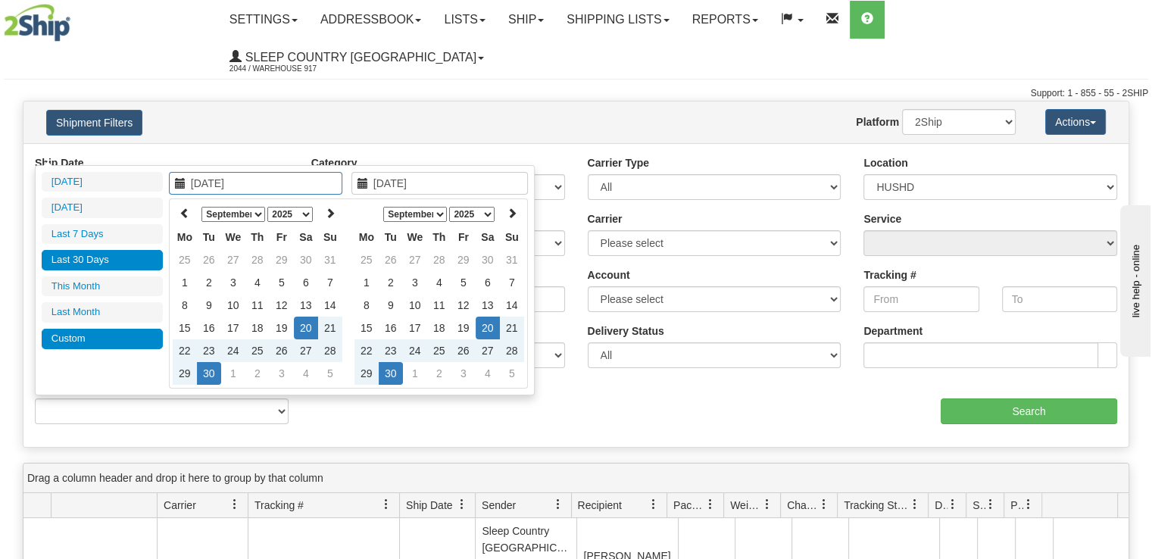
type input "From [DATE] To [DATE]"
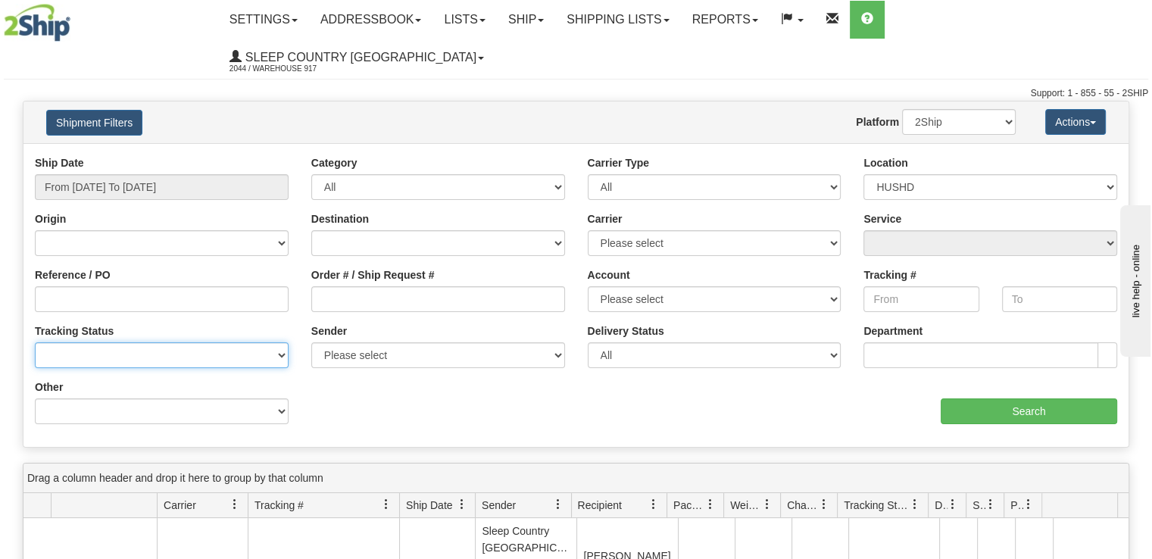
click at [202, 342] on select "No Tracking Info Delivered In Transit Out For Delivery Exception Partial Delive…" at bounding box center [162, 355] width 254 height 26
click at [251, 267] on div "Reference / PO" at bounding box center [162, 289] width 254 height 45
click at [416, 286] on input "Order # / Ship Request #" at bounding box center [438, 299] width 254 height 26
paste input "D424013940000001273001"
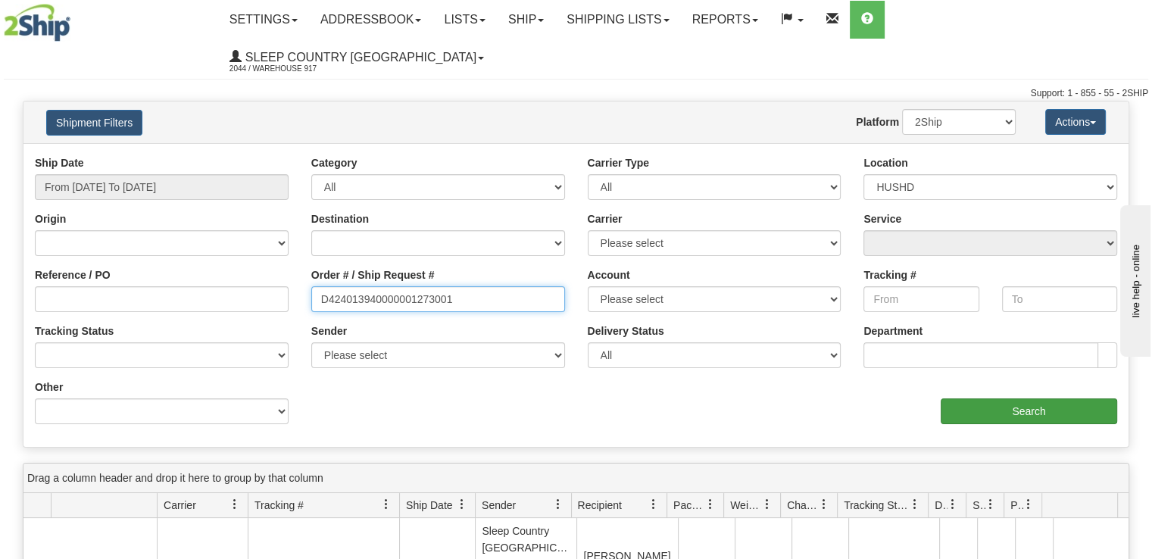
type input "D424013940000001273001"
click at [1037, 398] on input "Search" at bounding box center [1029, 411] width 176 height 26
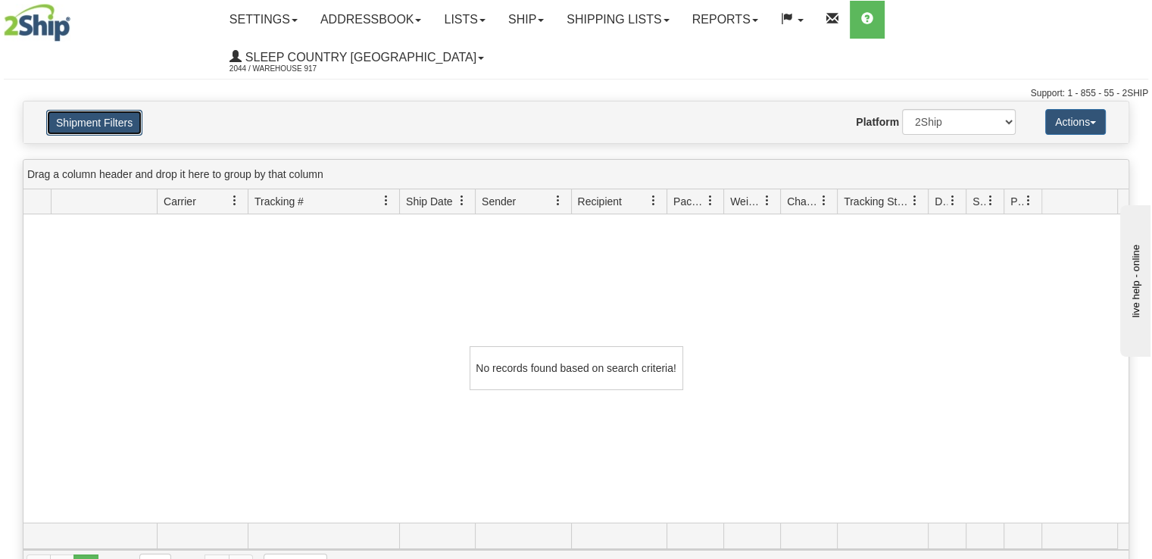
click at [97, 110] on button "Shipment Filters" at bounding box center [94, 123] width 96 height 26
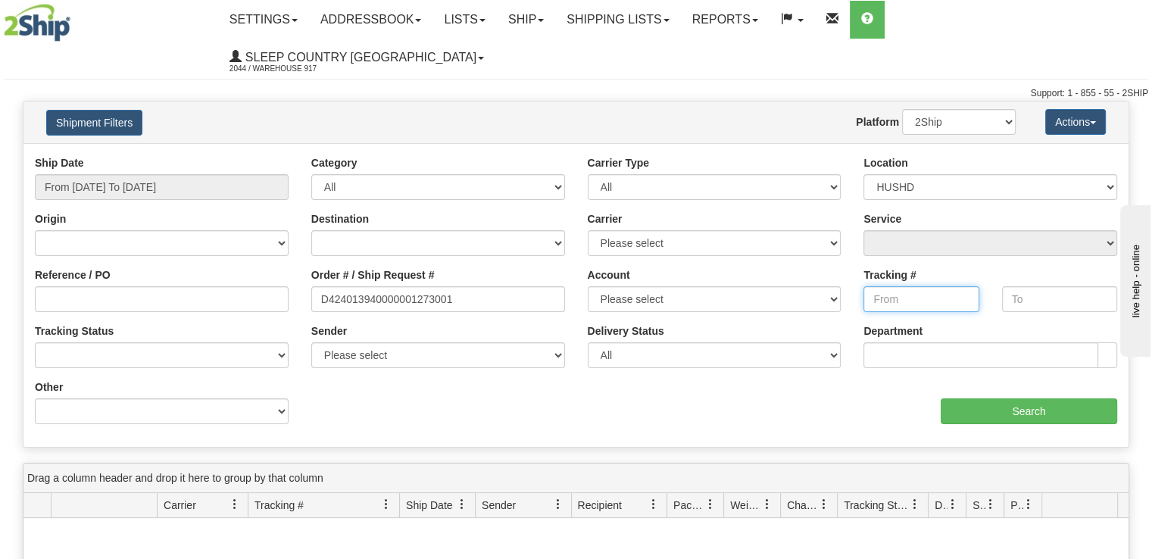
click at [924, 286] on input "Tracking #" at bounding box center [920, 299] width 115 height 26
